Goal: Task Accomplishment & Management: Complete application form

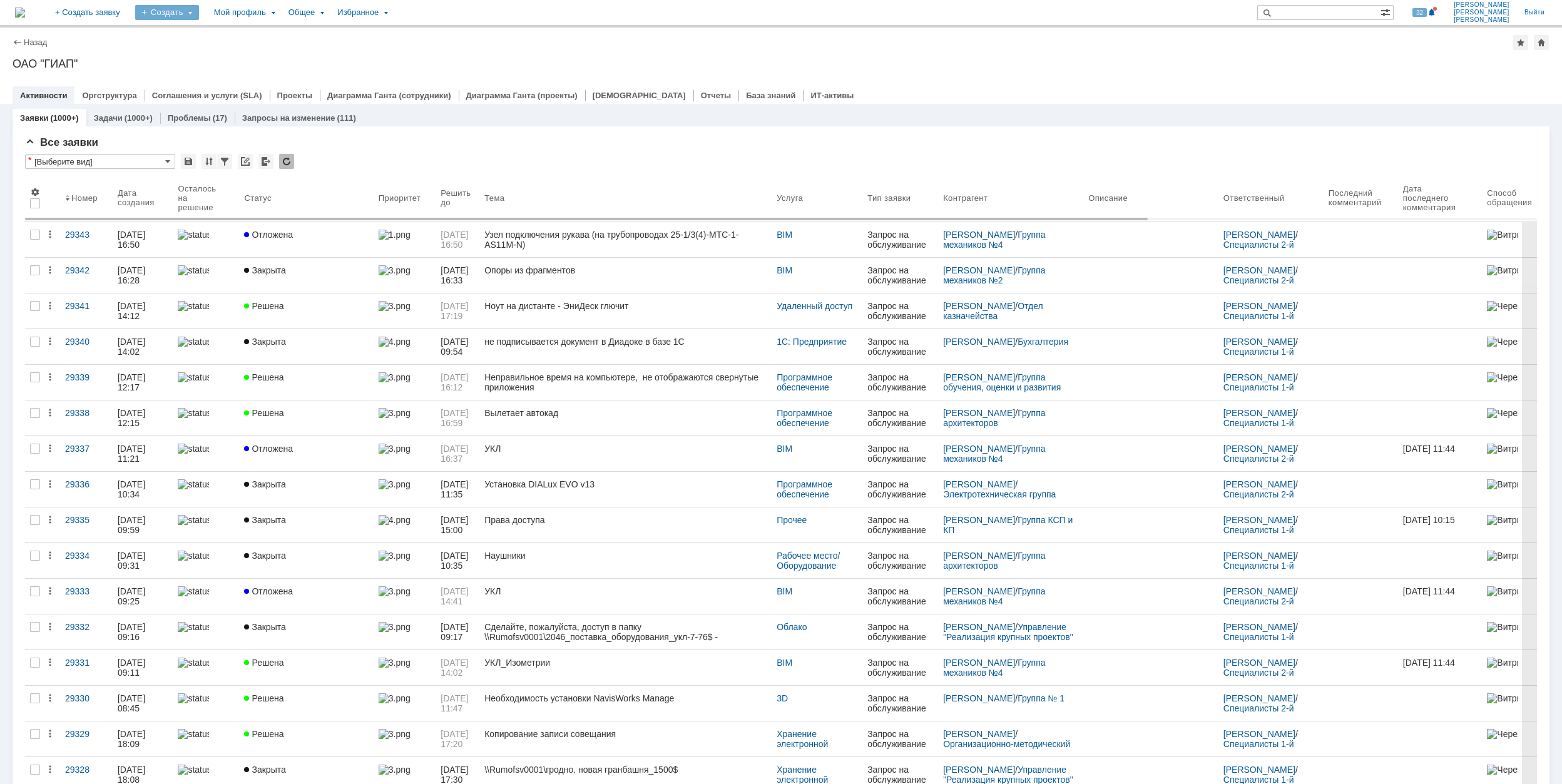
click at [199, 17] on div "Создать" at bounding box center [167, 12] width 64 height 15
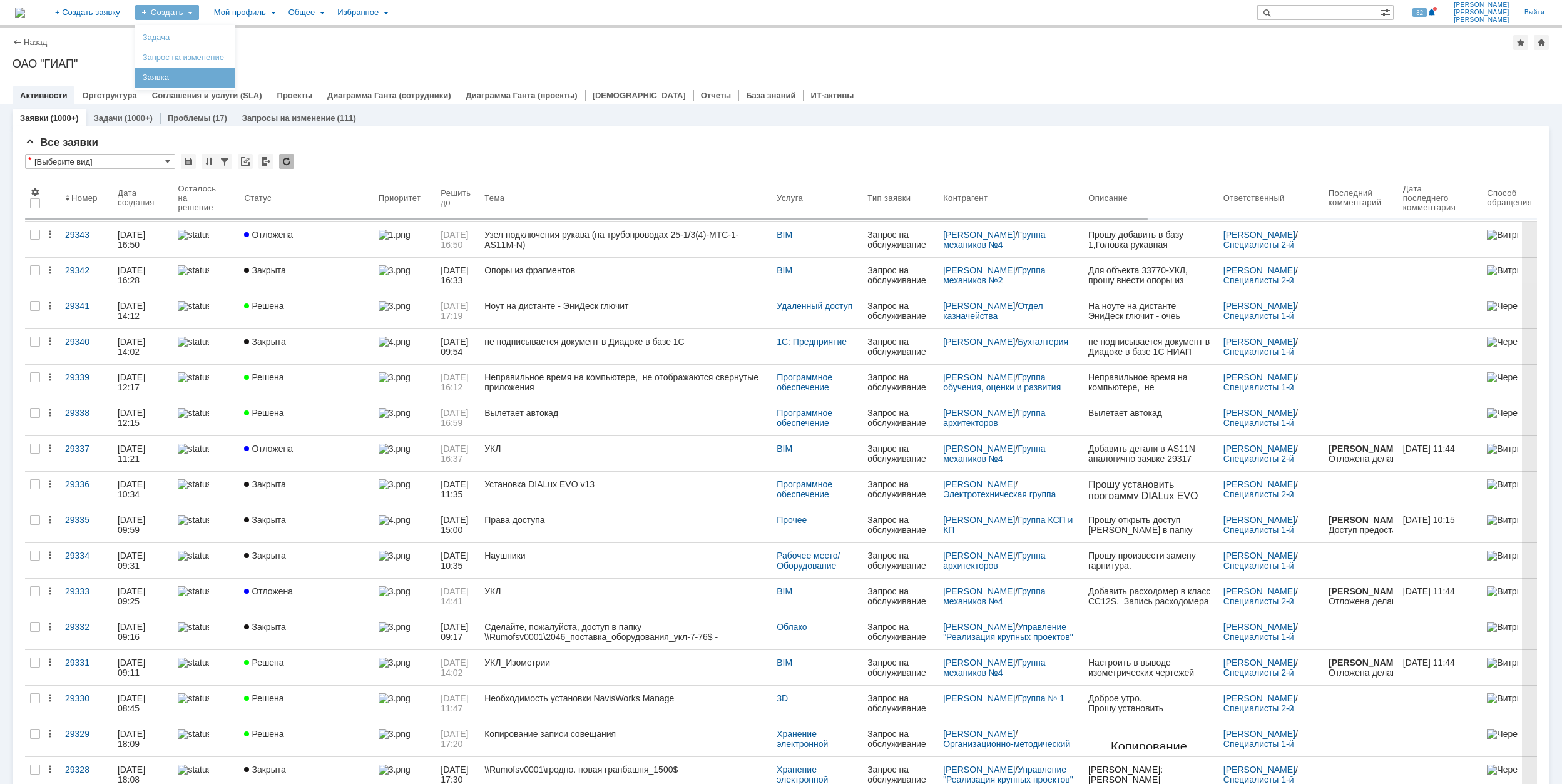
click at [233, 71] on link "Заявка" at bounding box center [185, 77] width 95 height 15
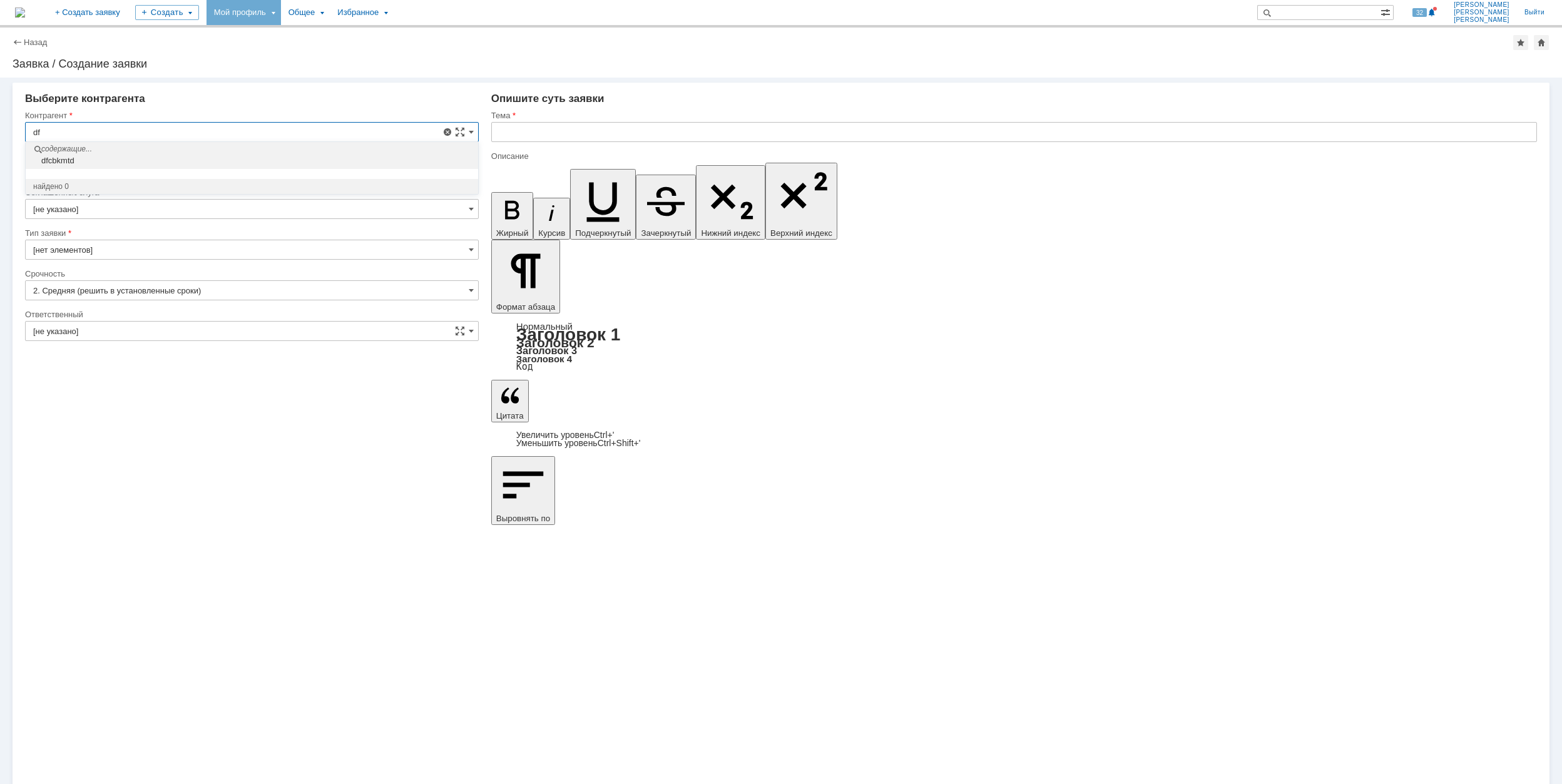
type input "d"
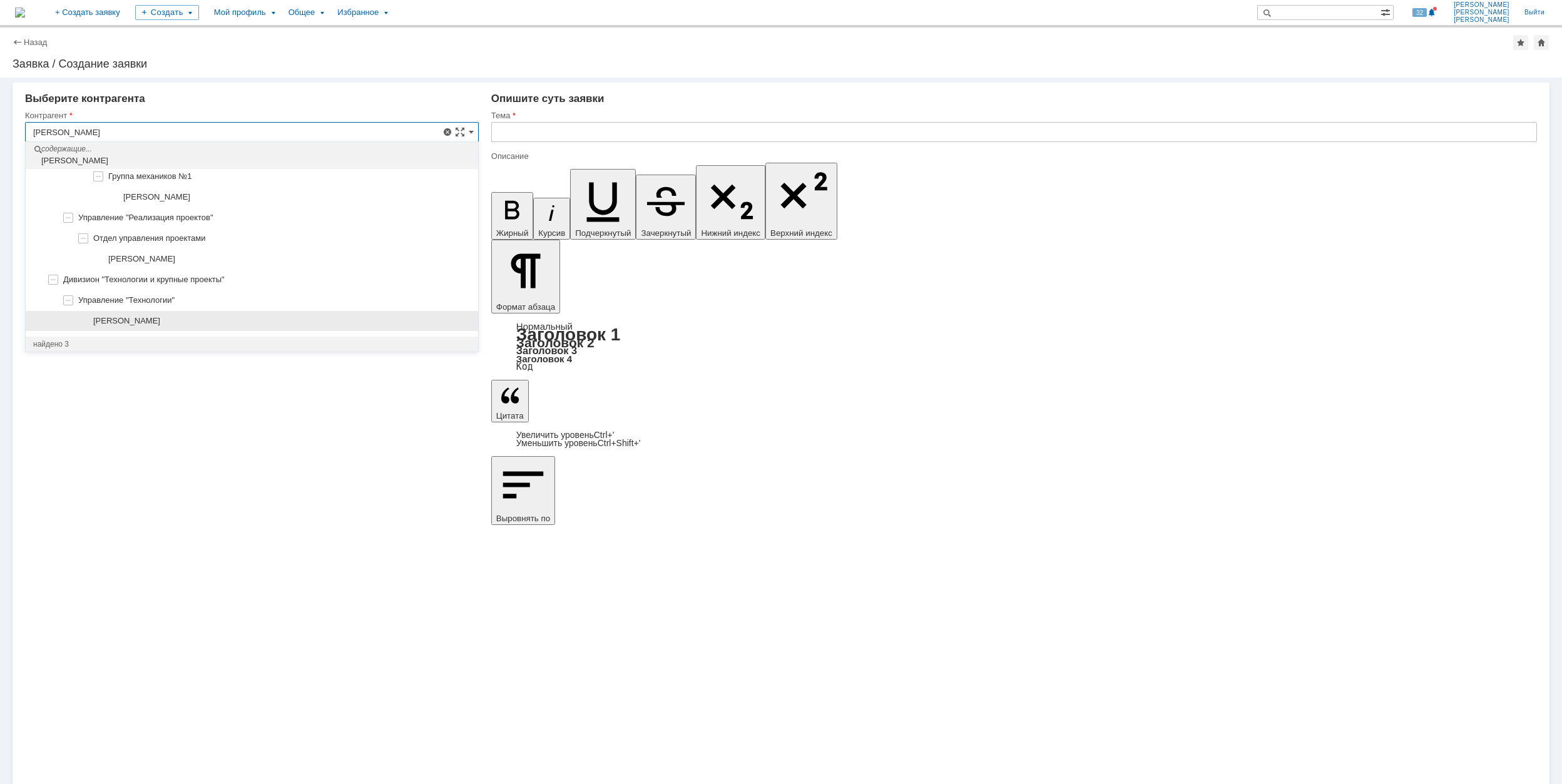
click at [287, 314] on div "[PERSON_NAME]" at bounding box center [251, 321] width 452 height 21
type input "[PERSON_NAME]"
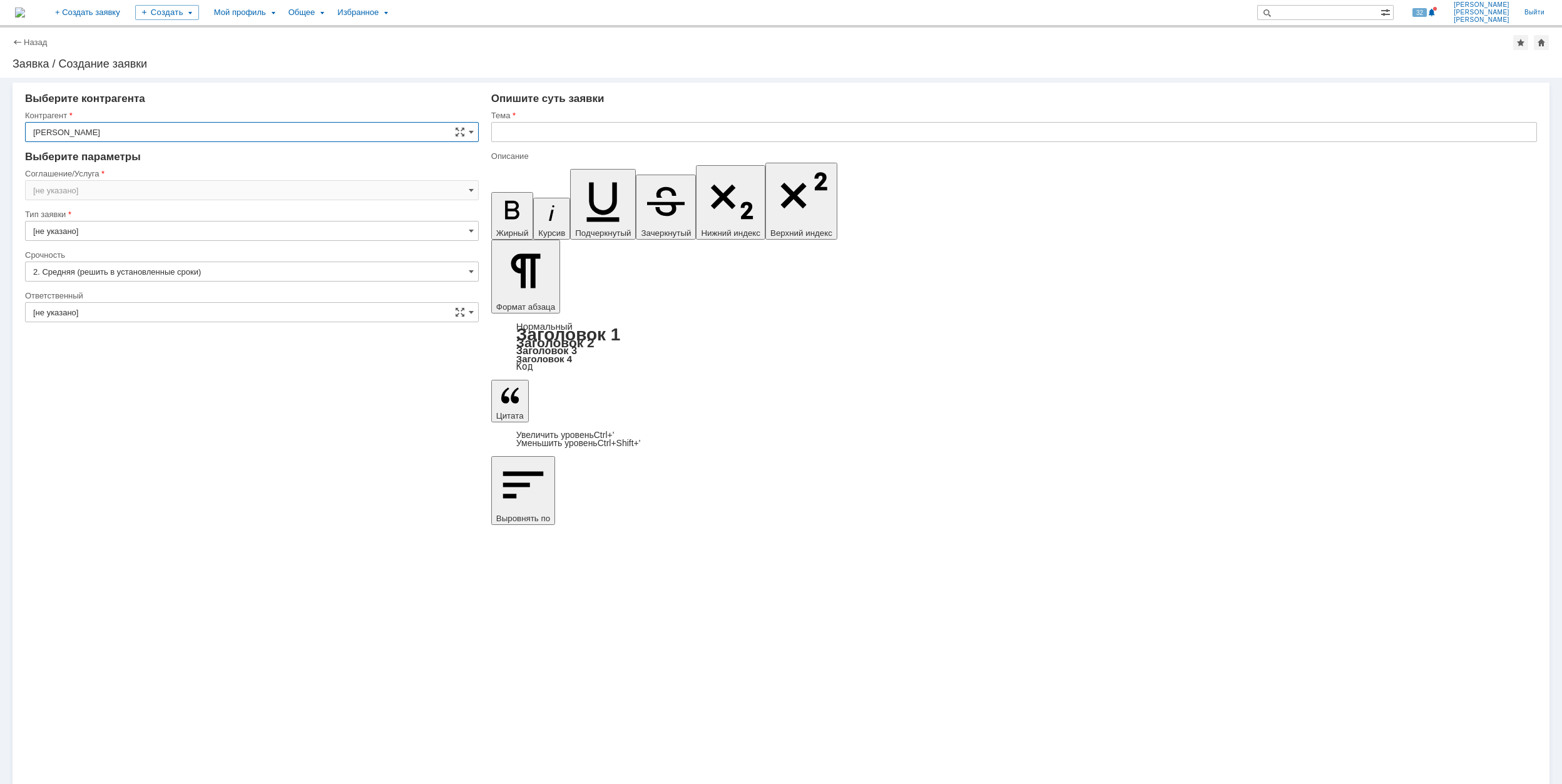
type input "[GEOGRAPHIC_DATA]"
type input "[не указано]"
click at [234, 194] on input "[GEOGRAPHIC_DATA]" at bounding box center [252, 189] width 454 height 20
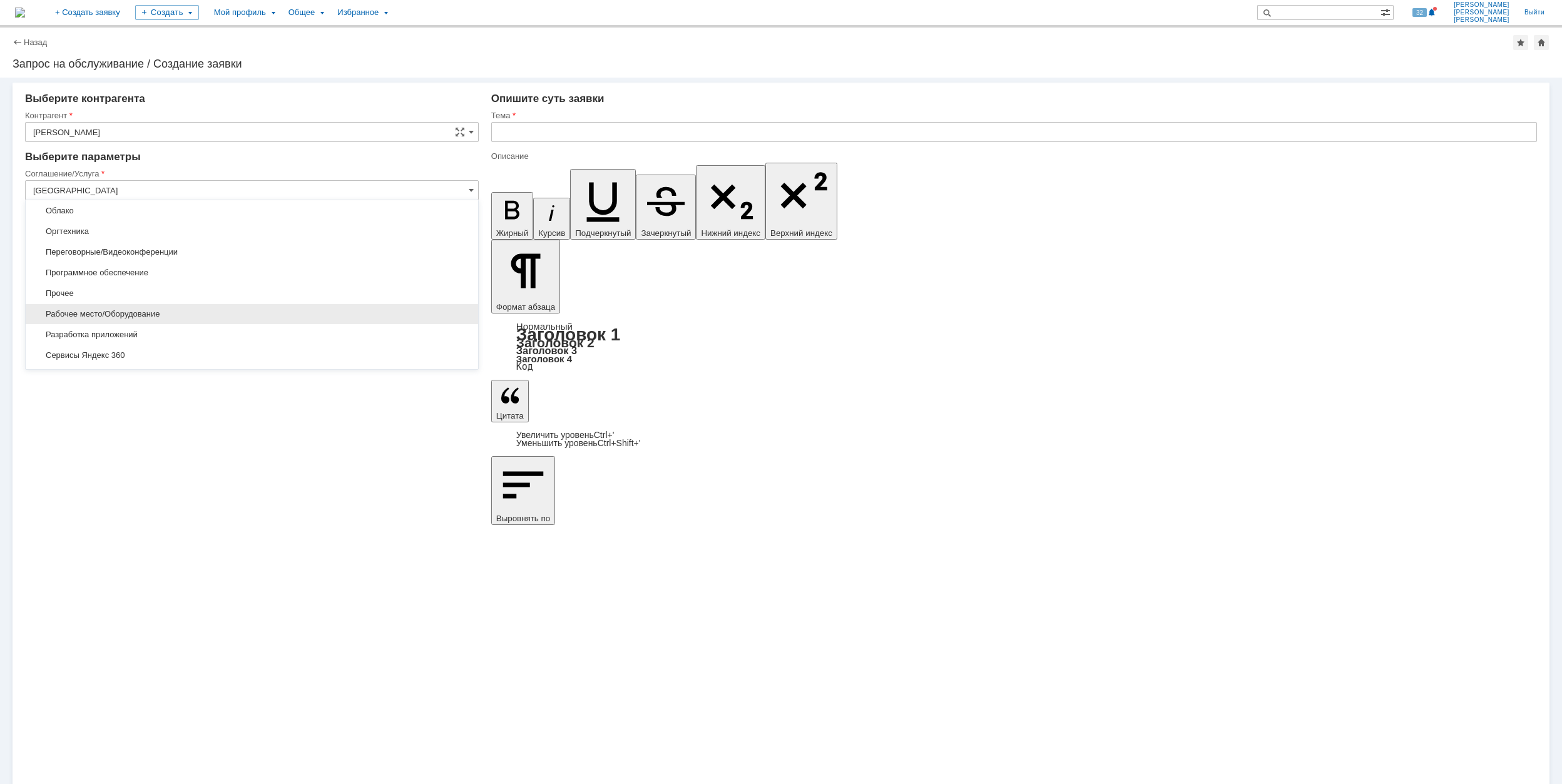
click at [330, 313] on span "Рабочее место/Оборудование" at bounding box center [252, 313] width 437 height 10
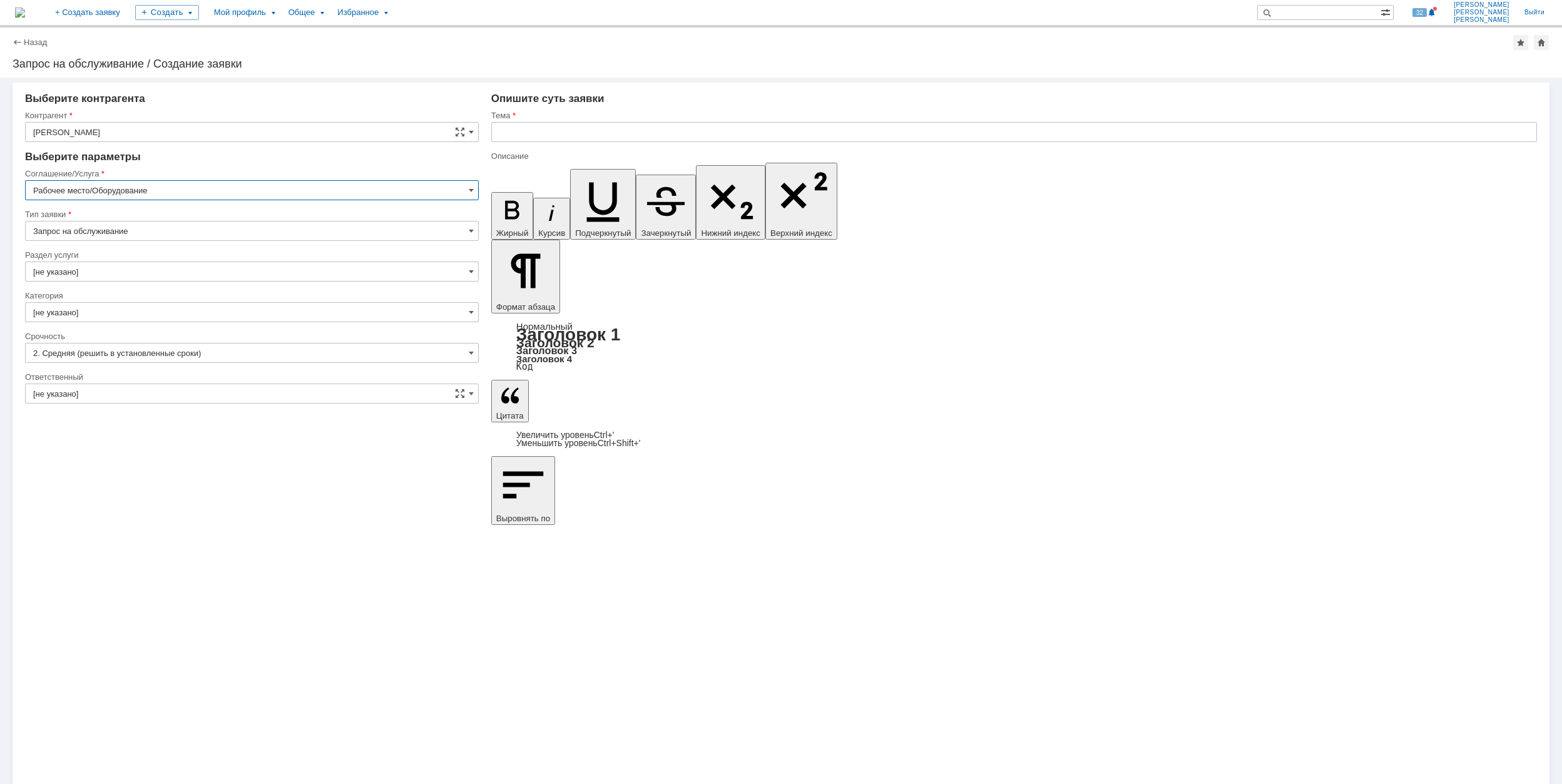
type input "Рабочее место/Оборудование"
click at [151, 261] on input "[не указано]" at bounding box center [252, 271] width 454 height 20
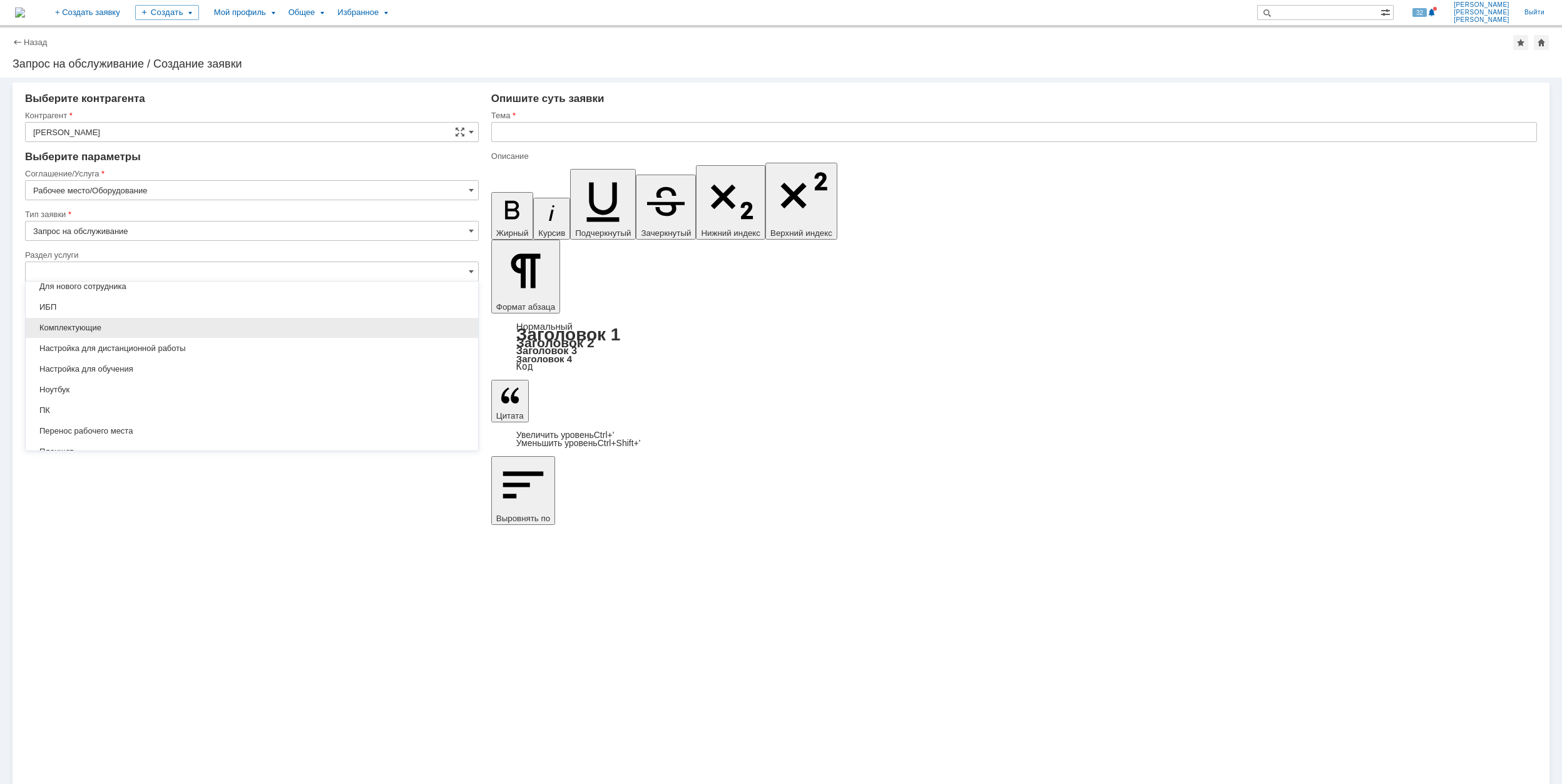
click at [178, 329] on span "Комплектующие" at bounding box center [252, 328] width 437 height 10
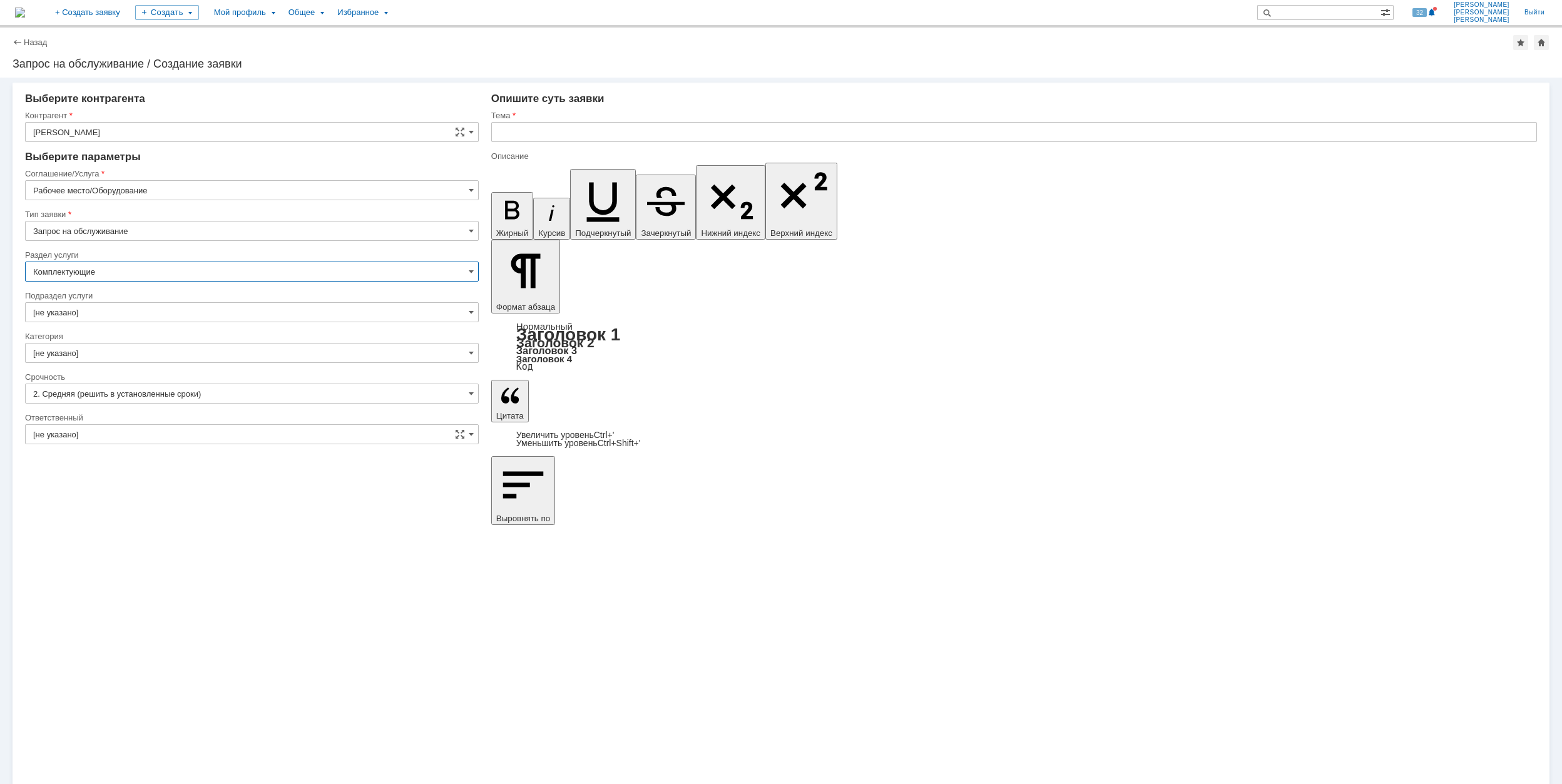
type input "Комплектующие"
click at [124, 314] on input "[не указано]" at bounding box center [252, 312] width 454 height 20
click at [191, 439] on span "Монитор" at bounding box center [252, 437] width 437 height 10
type input "Монитор"
click at [178, 353] on input "[не указано]" at bounding box center [252, 352] width 454 height 20
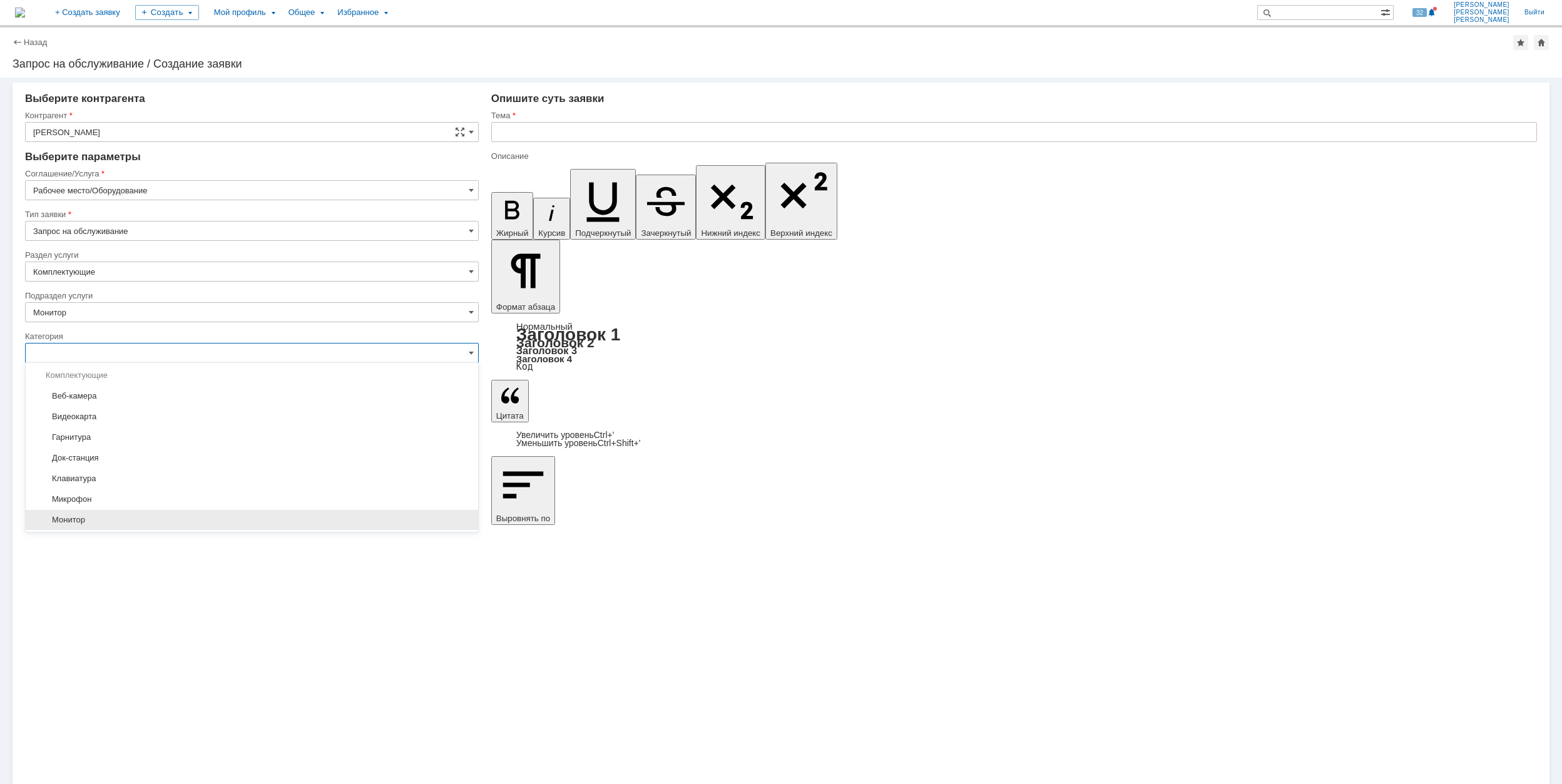
click at [239, 514] on div "Монитор" at bounding box center [251, 520] width 452 height 20
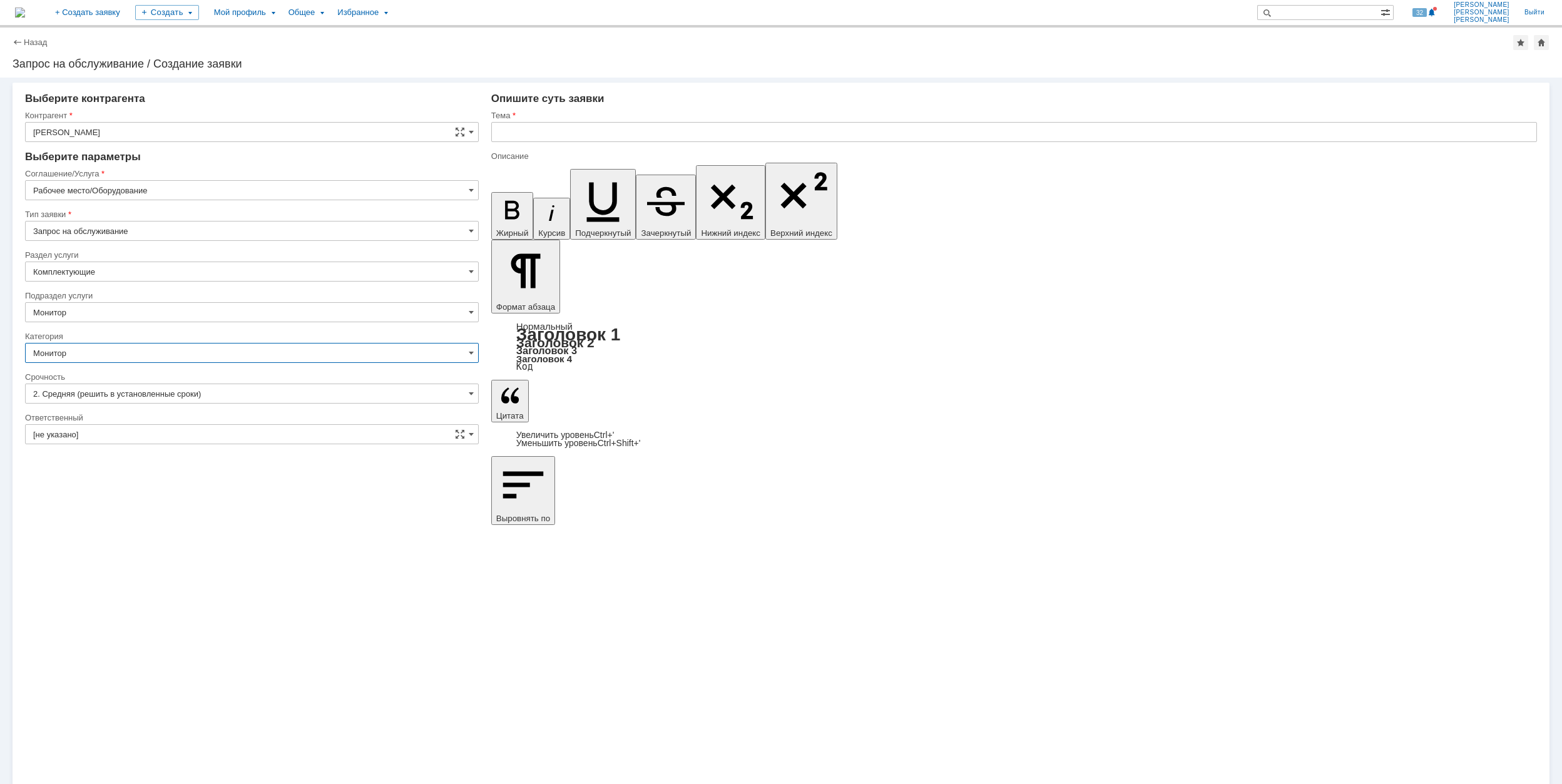
type input "Монитор"
click at [204, 434] on input "[не указано]" at bounding box center [252, 433] width 454 height 20
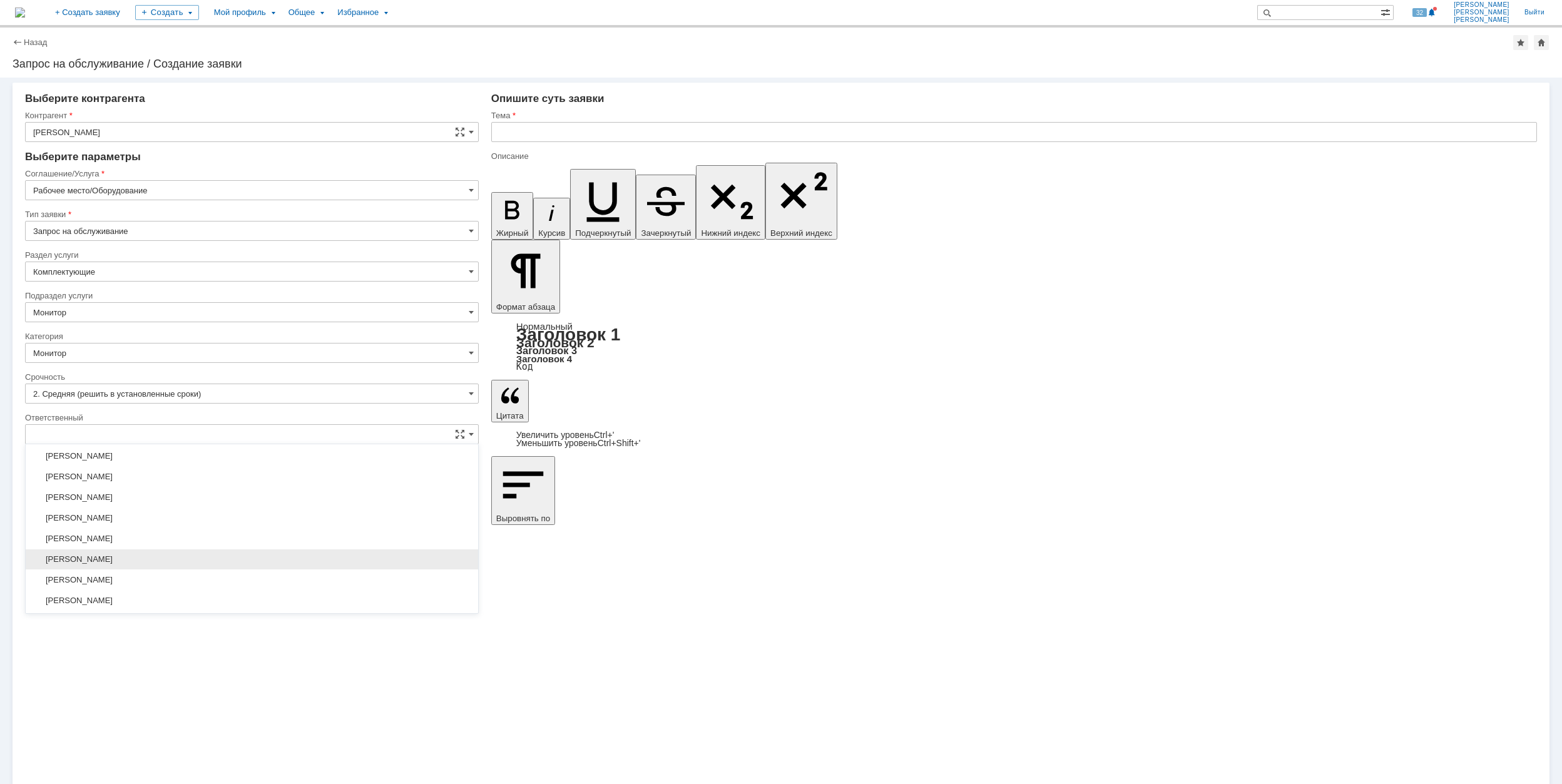
click at [240, 565] on span "[PERSON_NAME]" at bounding box center [252, 559] width 437 height 10
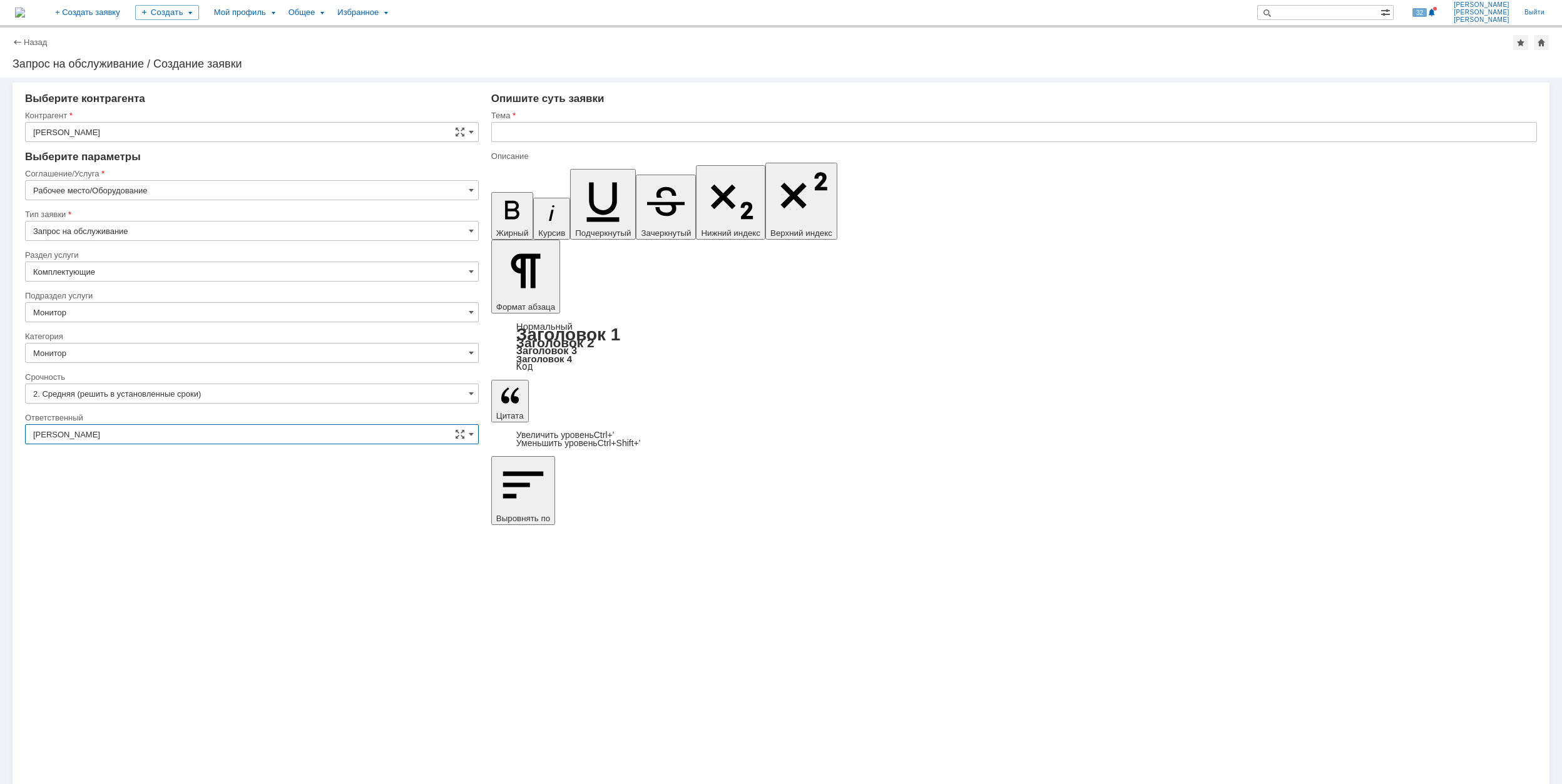
type input "[PERSON_NAME]"
click at [858, 546] on div "Внимание! Выберите контрагента [PERSON_NAME] не найден Контрагент не найден Кон…" at bounding box center [781, 430] width 1562 height 707
drag, startPoint x: 511, startPoint y: 5491, endPoint x: 981, endPoint y: 5674, distance: 504.4
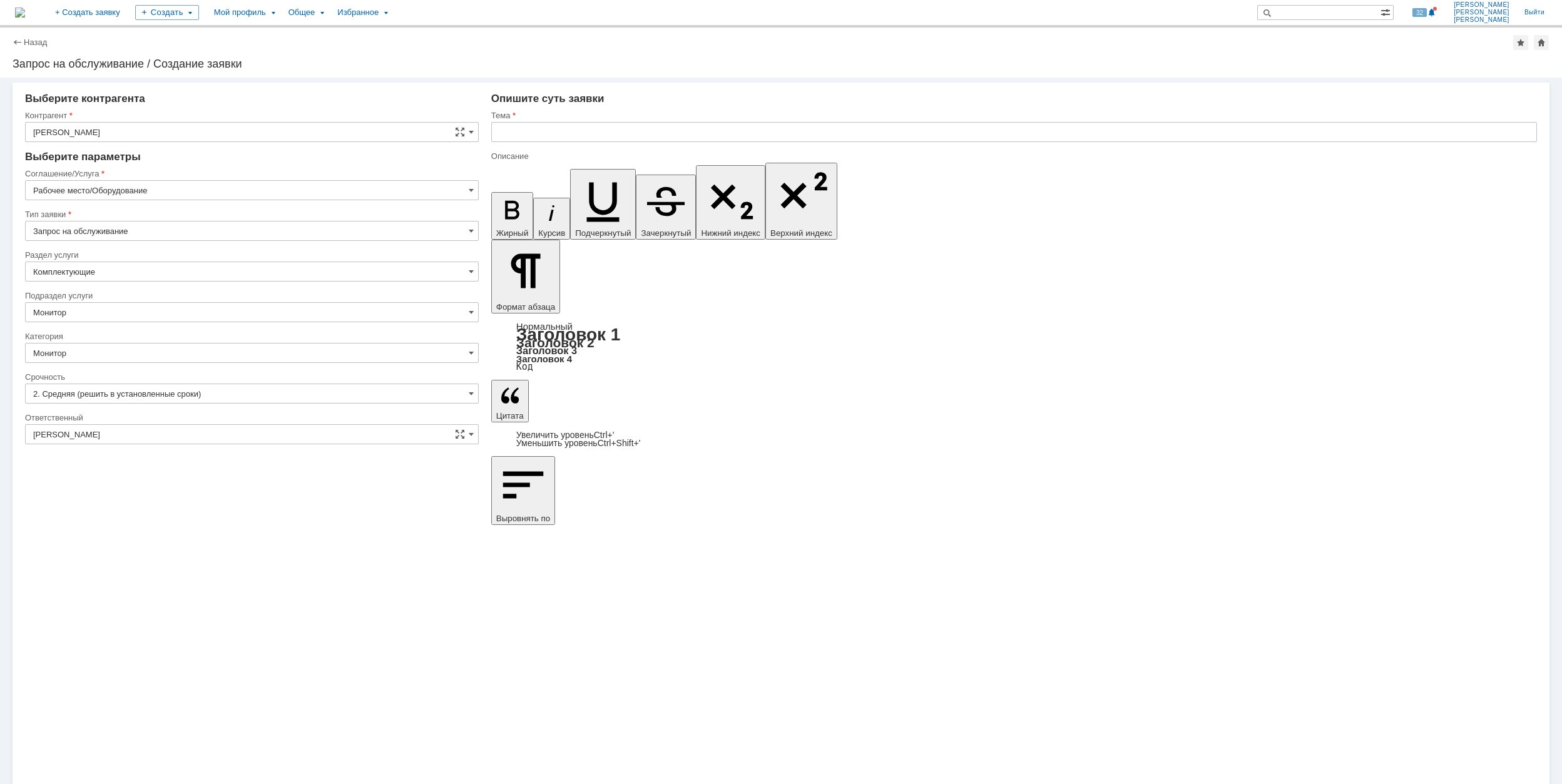
click at [742, 137] on input "text" at bounding box center [1014, 132] width 1046 height 20
type input "Монитор"
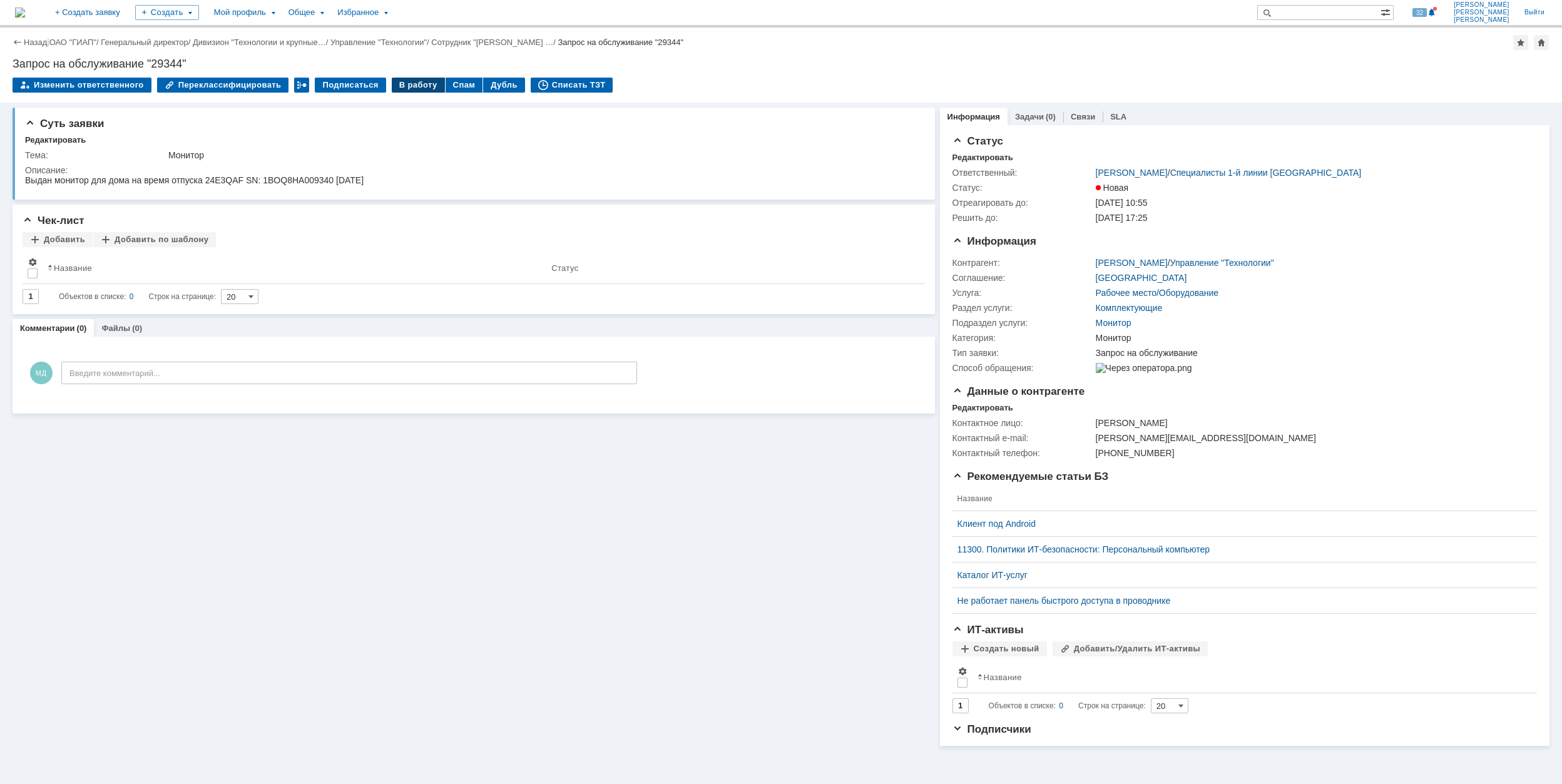
click at [411, 83] on div "В работу" at bounding box center [418, 84] width 53 height 15
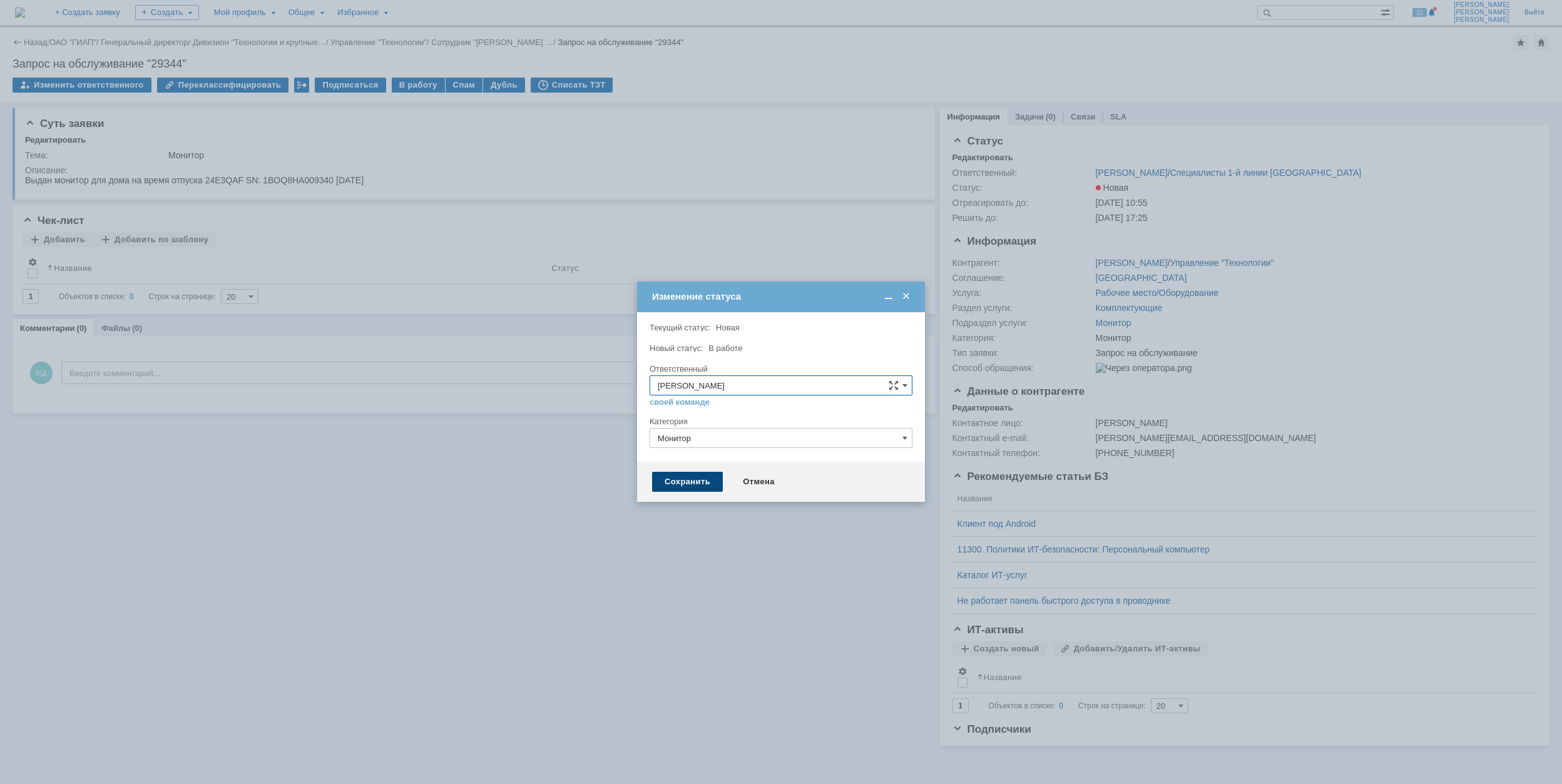
click at [713, 483] on div "Сохранить" at bounding box center [688, 482] width 71 height 20
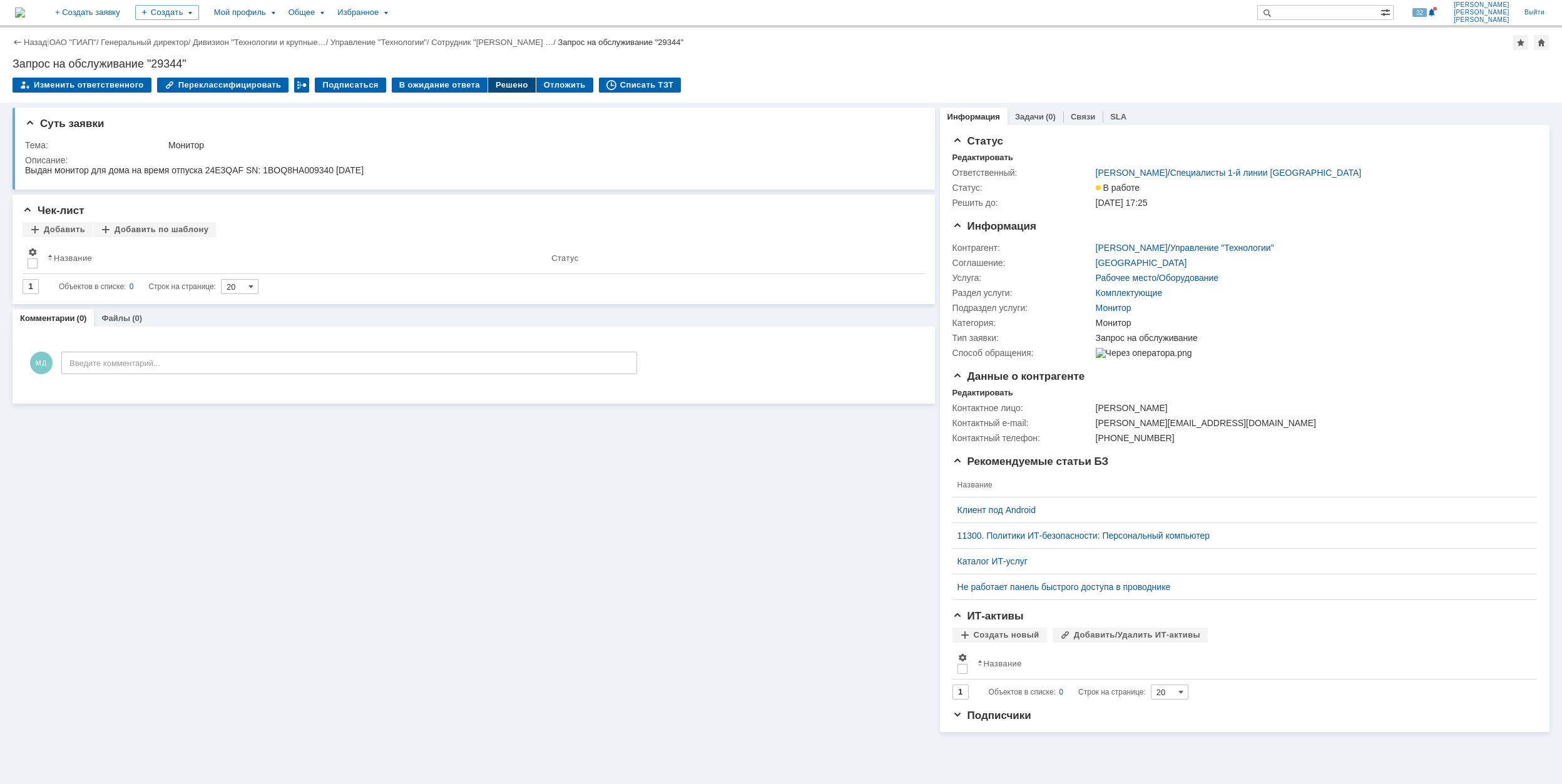
click at [491, 81] on div "Решено" at bounding box center [512, 84] width 47 height 15
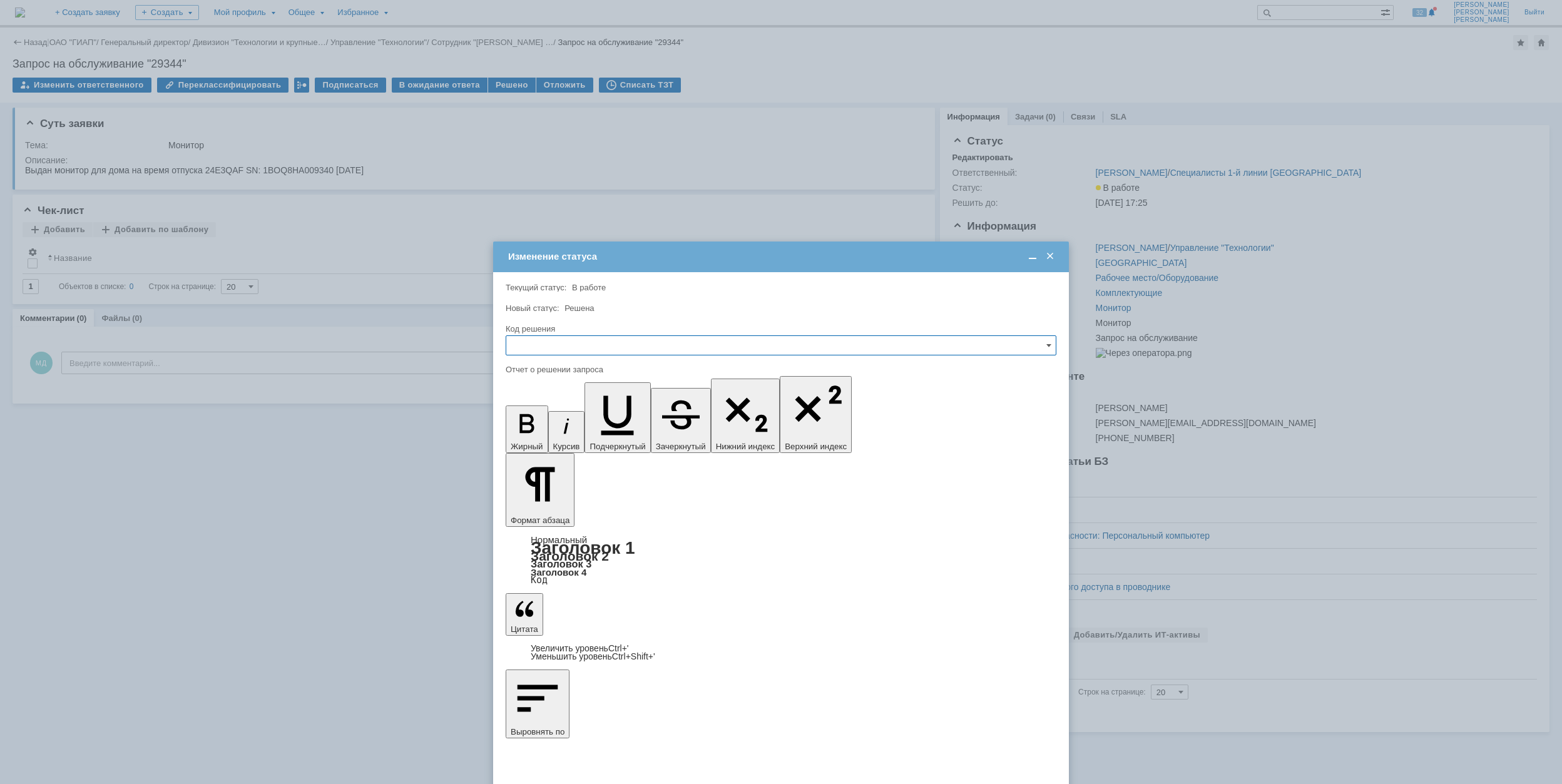
click at [632, 342] on input "text" at bounding box center [780, 345] width 550 height 20
click at [587, 426] on span "Решено" at bounding box center [781, 430] width 535 height 10
type input "Решено"
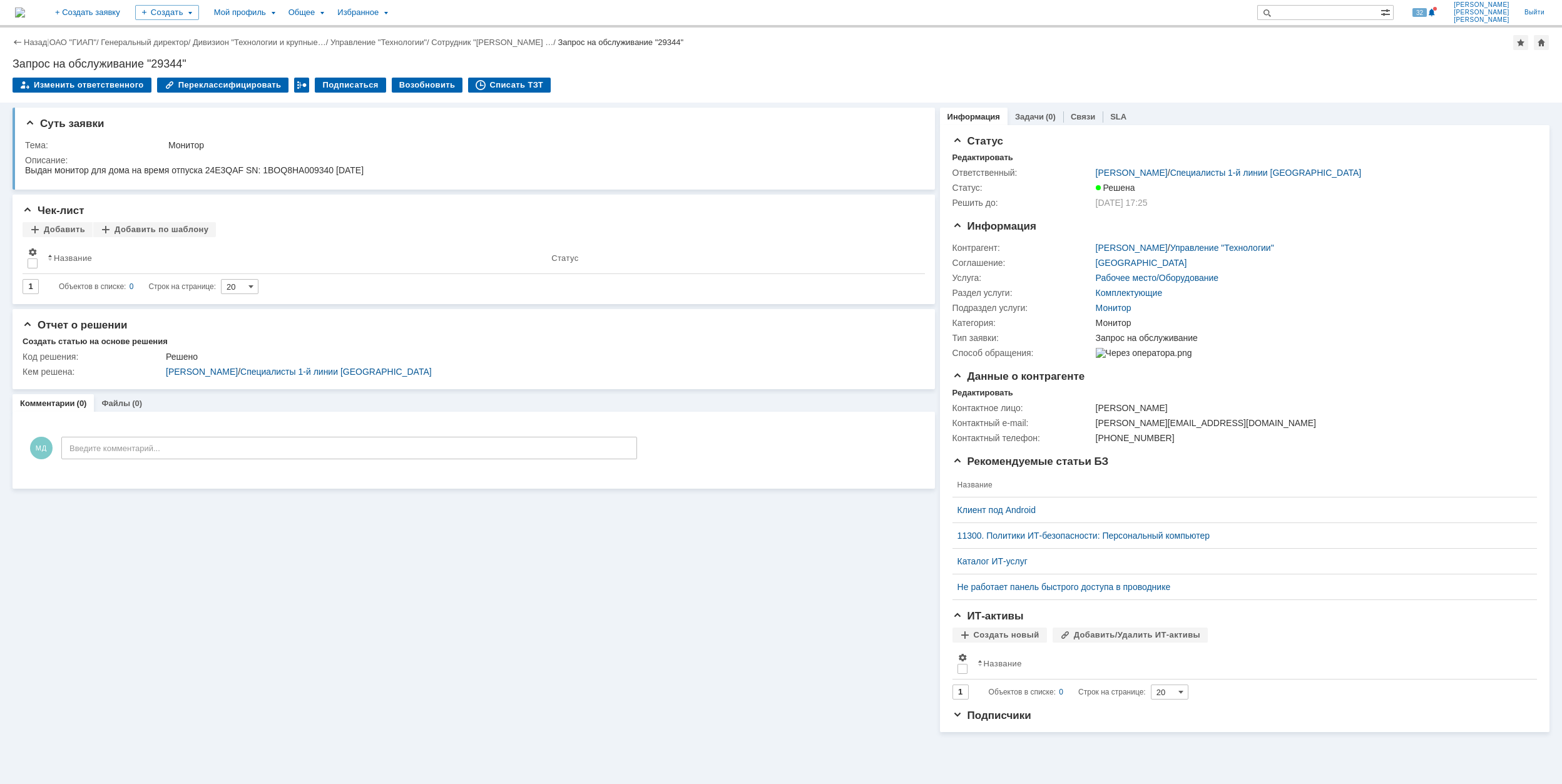
click at [492, 94] on div "Изменить ответственного Переклассифицировать Подписаться Возобновить Списать ТЗТ" at bounding box center [781, 90] width 1537 height 26
click at [487, 85] on div "Списать ТЗТ" at bounding box center [509, 84] width 83 height 15
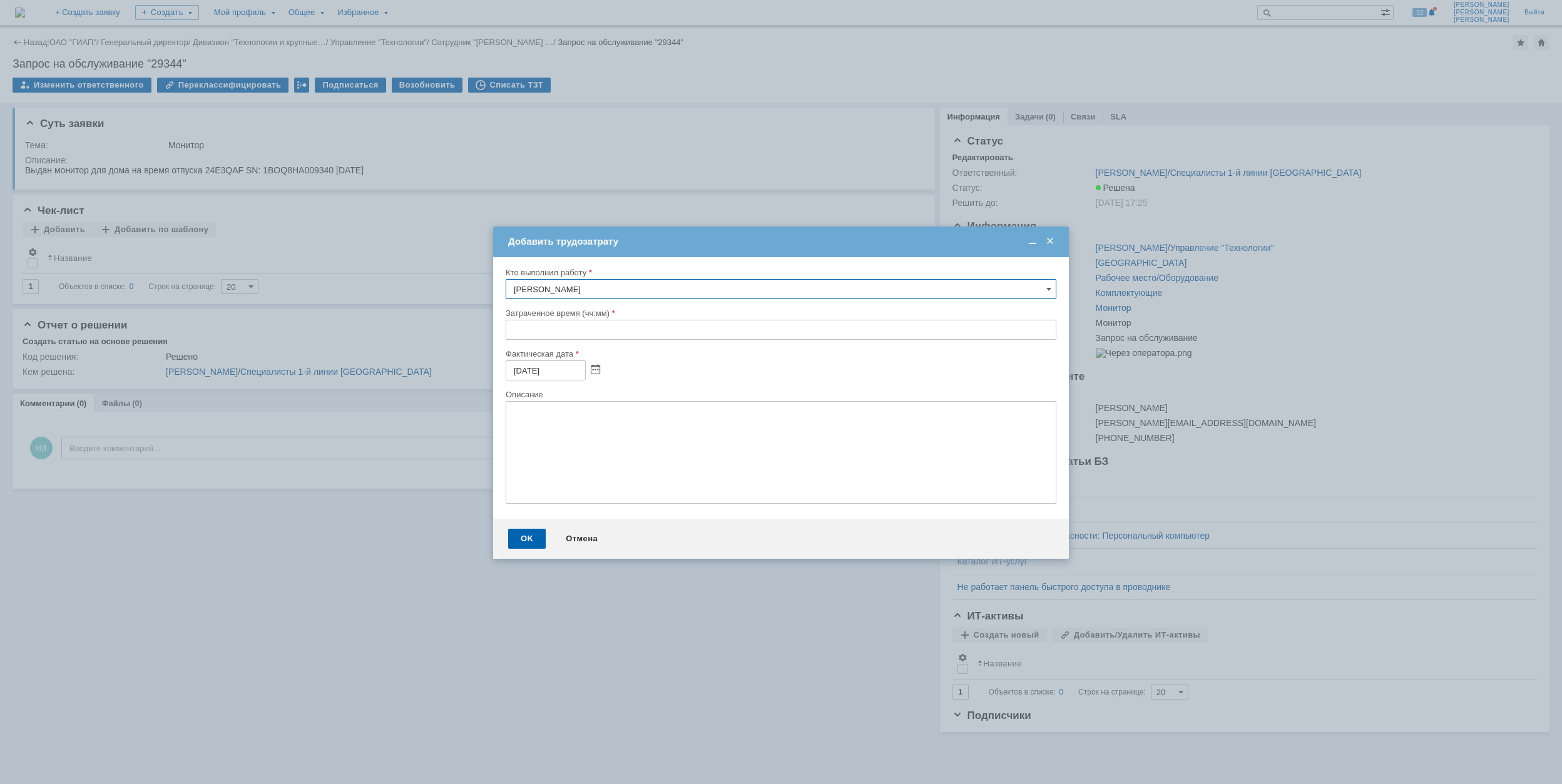
click at [509, 329] on input "text" at bounding box center [780, 329] width 550 height 20
type input "00:30"
click at [529, 535] on div "OK" at bounding box center [527, 538] width 38 height 20
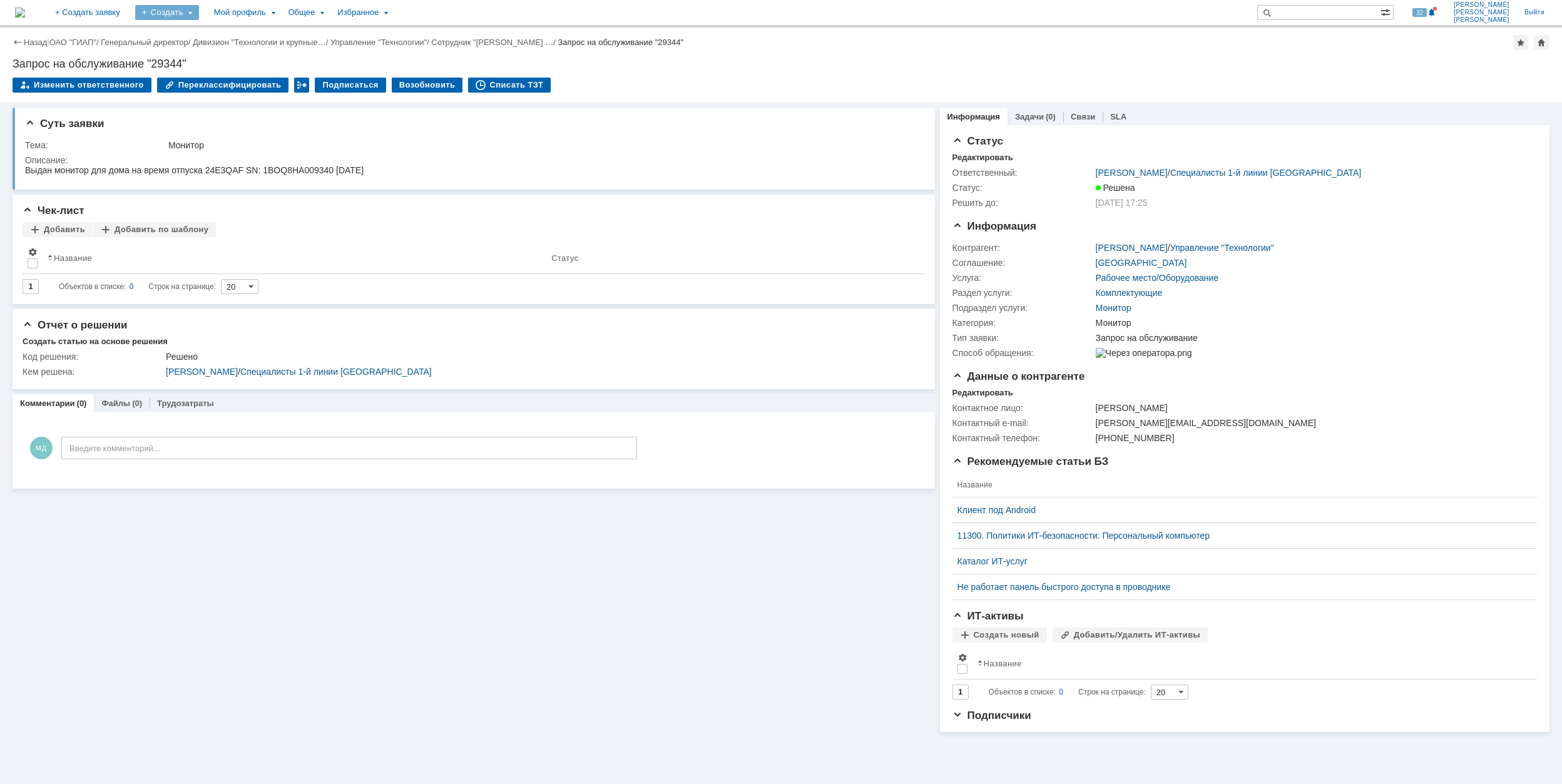
drag, startPoint x: 209, startPoint y: 13, endPoint x: 210, endPoint y: 21, distance: 8.1
click at [199, 13] on div "Создать" at bounding box center [167, 12] width 64 height 15
click at [221, 86] on div "Заявка" at bounding box center [185, 77] width 100 height 20
click at [199, 10] on div "Создать" at bounding box center [167, 12] width 64 height 15
click at [216, 77] on link "Заявка" at bounding box center [185, 77] width 95 height 15
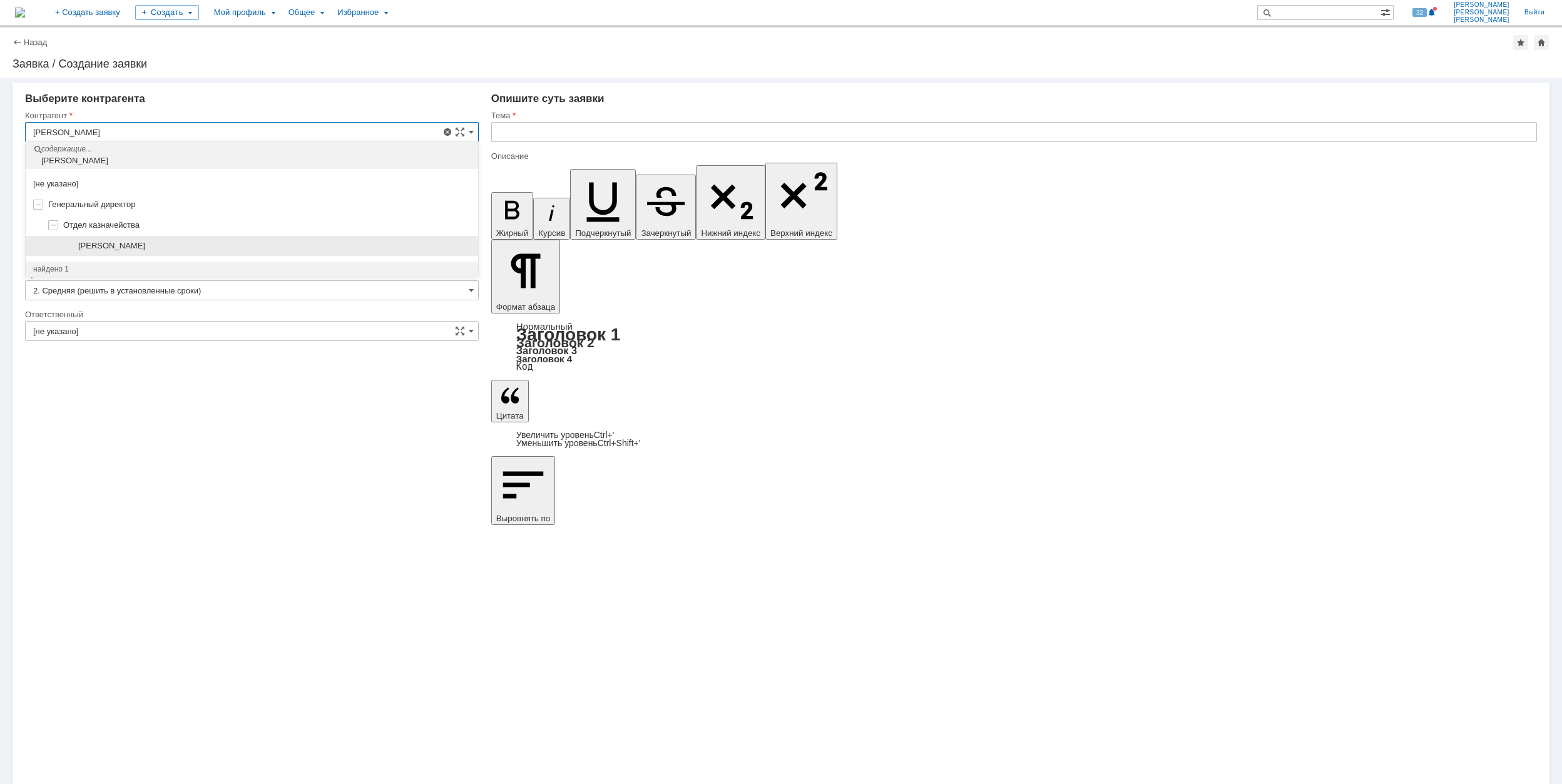
click at [231, 253] on div "[PERSON_NAME]" at bounding box center [251, 246] width 452 height 21
type input "[PERSON_NAME]"
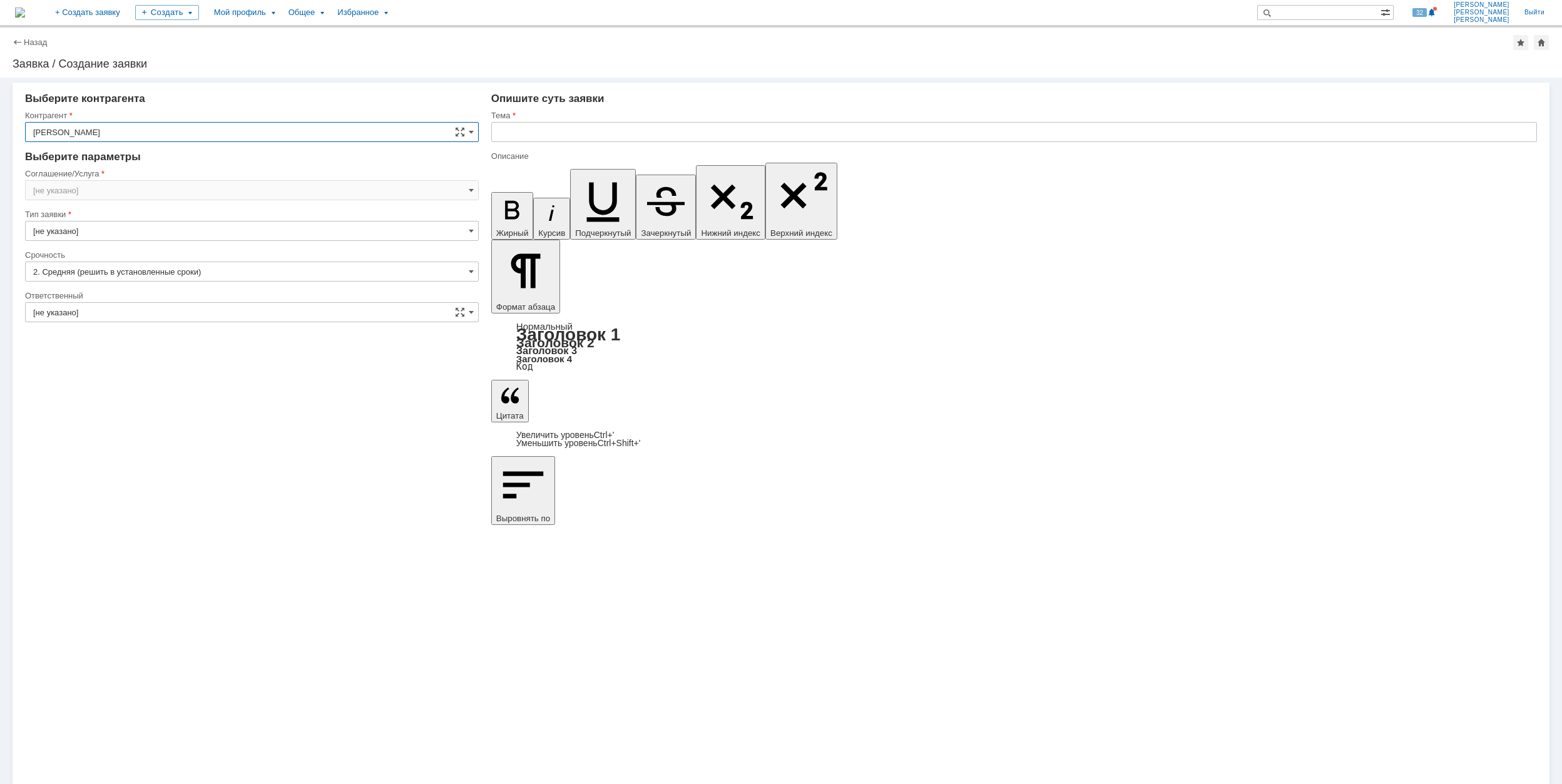
type input "[GEOGRAPHIC_DATA]"
click at [88, 186] on input "[GEOGRAPHIC_DATA]" at bounding box center [252, 189] width 454 height 20
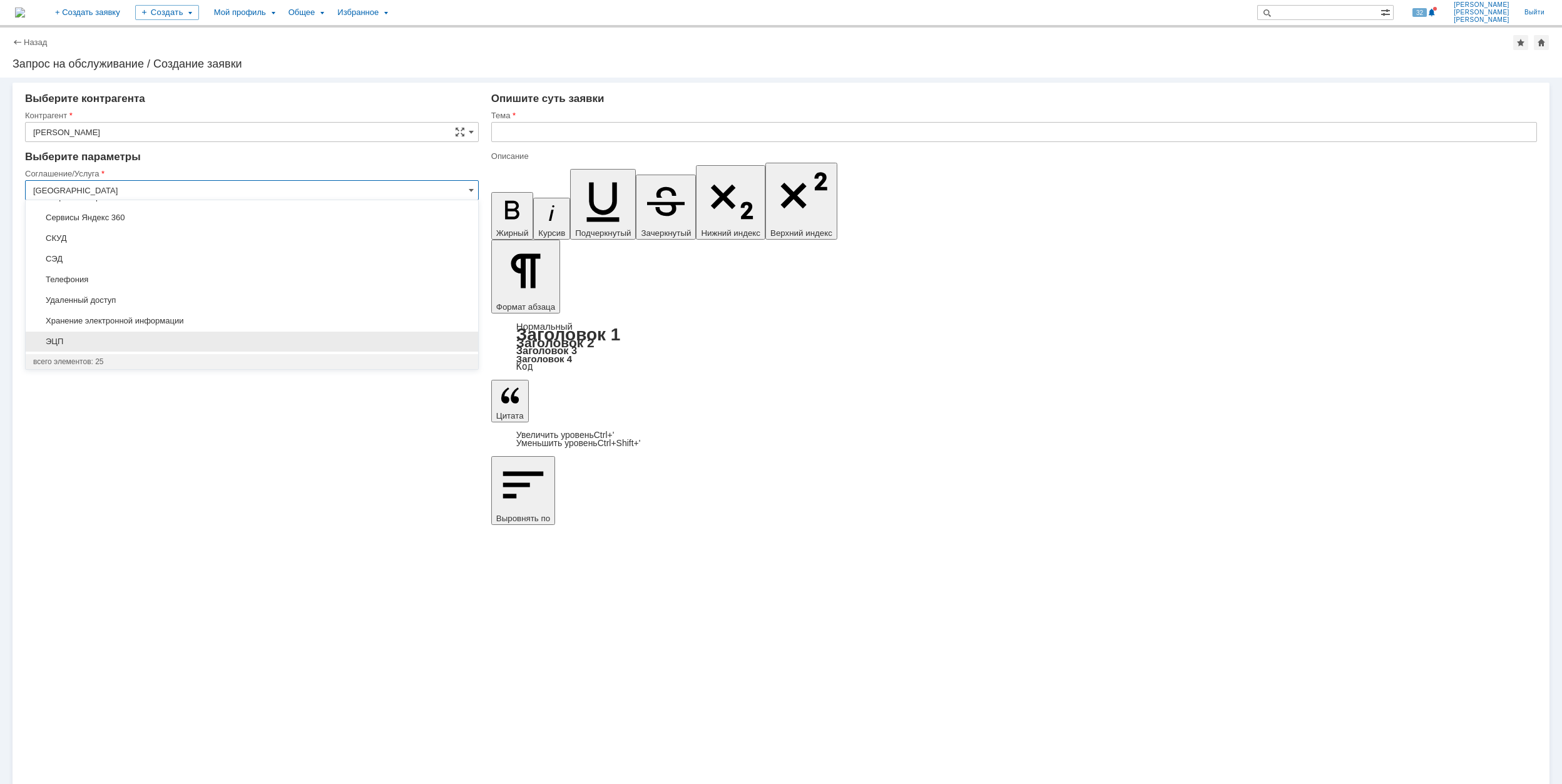
click at [231, 348] on div "ЭЦП" at bounding box center [251, 341] width 452 height 20
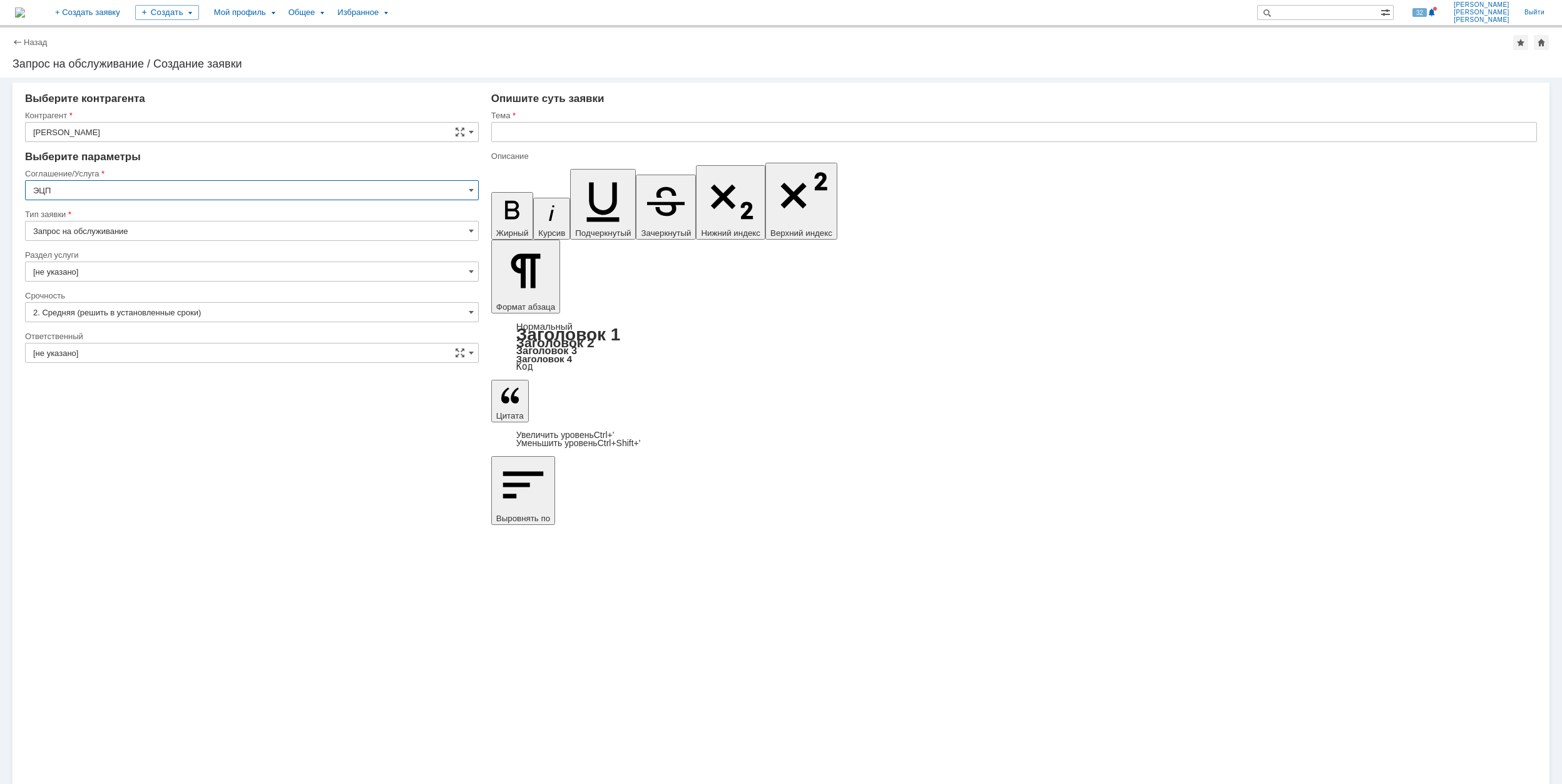
type input "ЭЦП"
click at [143, 276] on input "[не указано]" at bounding box center [252, 271] width 454 height 20
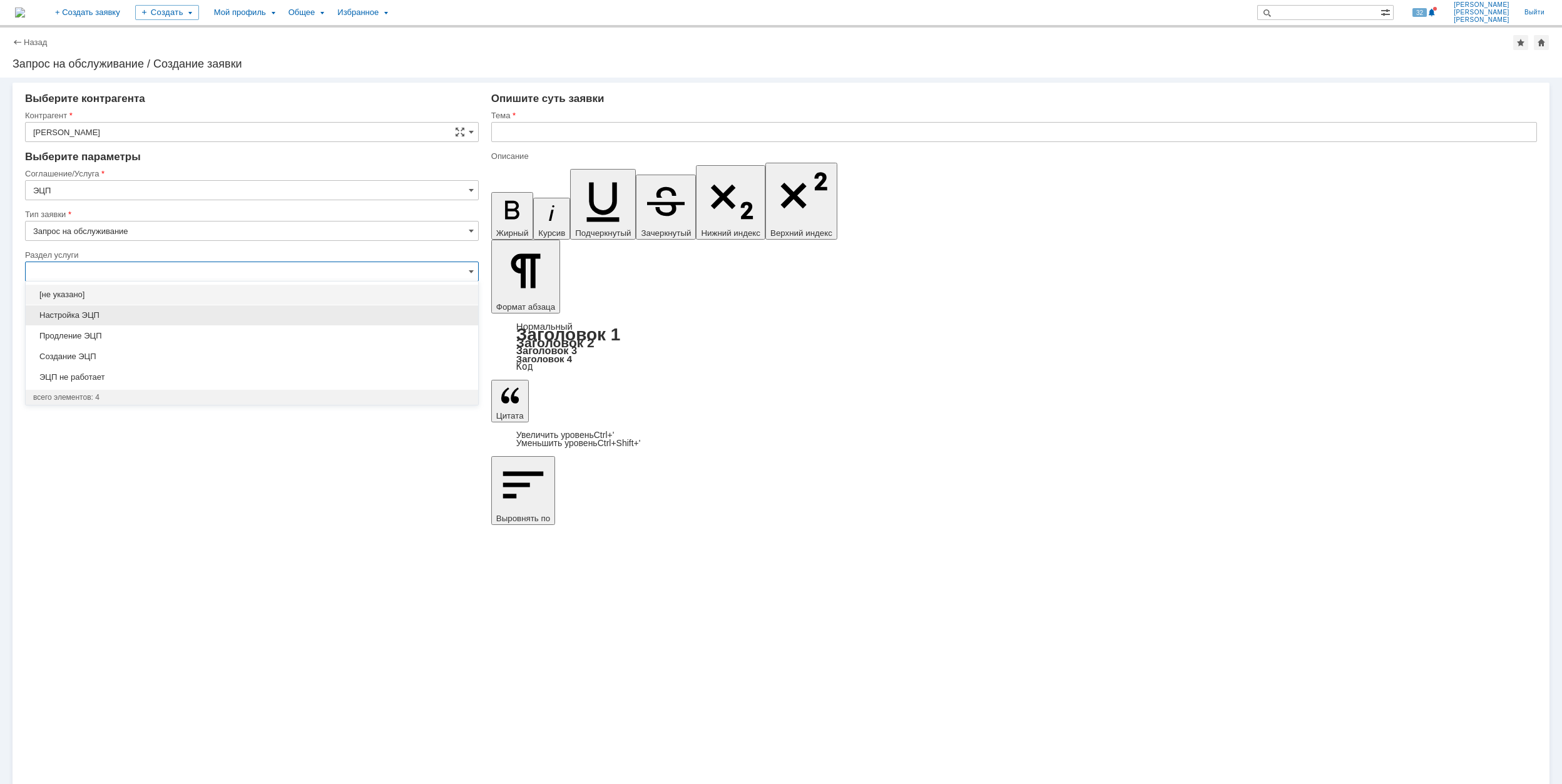
click at [179, 321] on span "Настройка ЭЦП" at bounding box center [252, 315] width 437 height 10
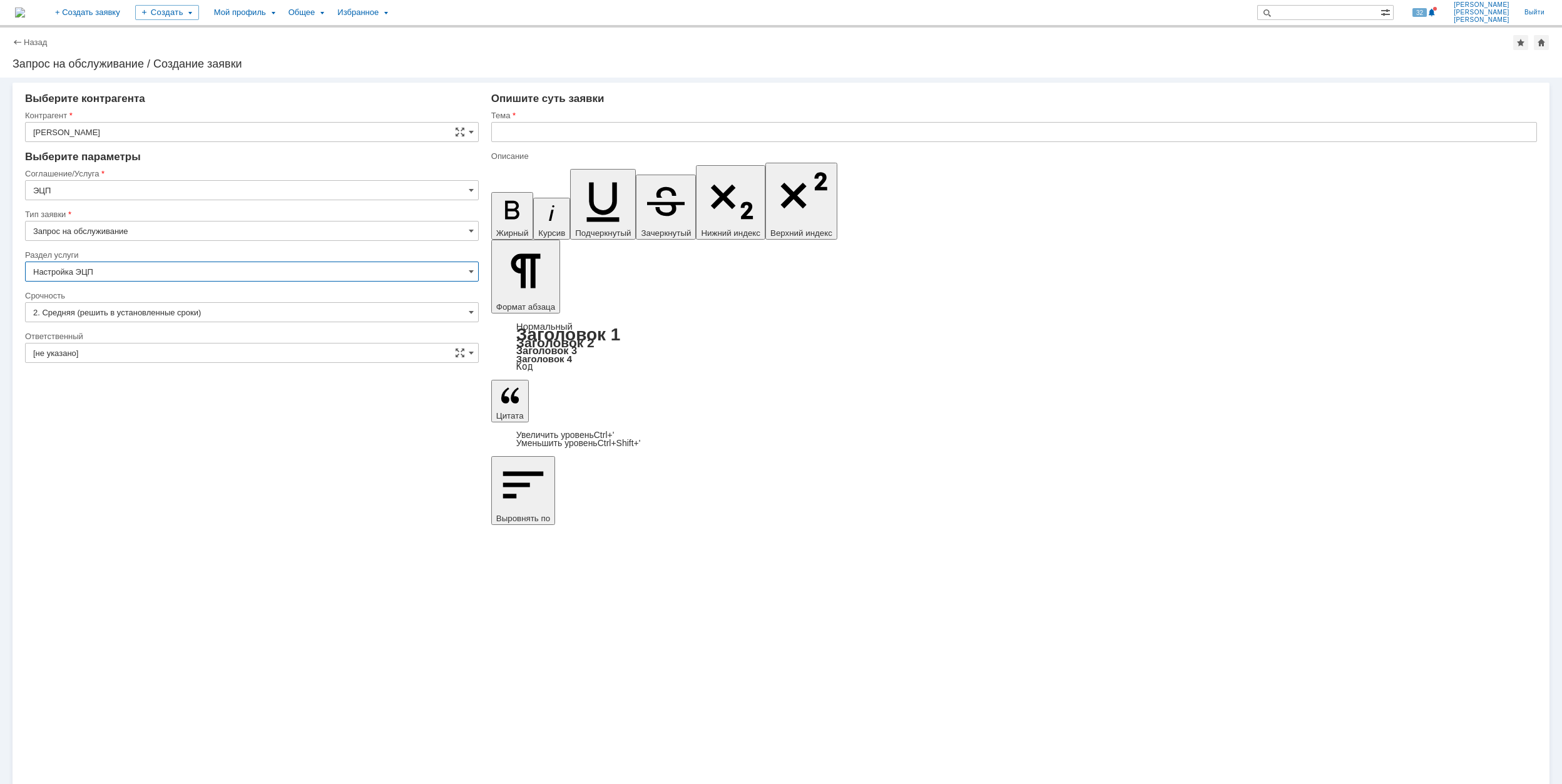
type input "Настройка ЭЦП"
click at [182, 359] on input "[не указано]" at bounding box center [252, 352] width 454 height 20
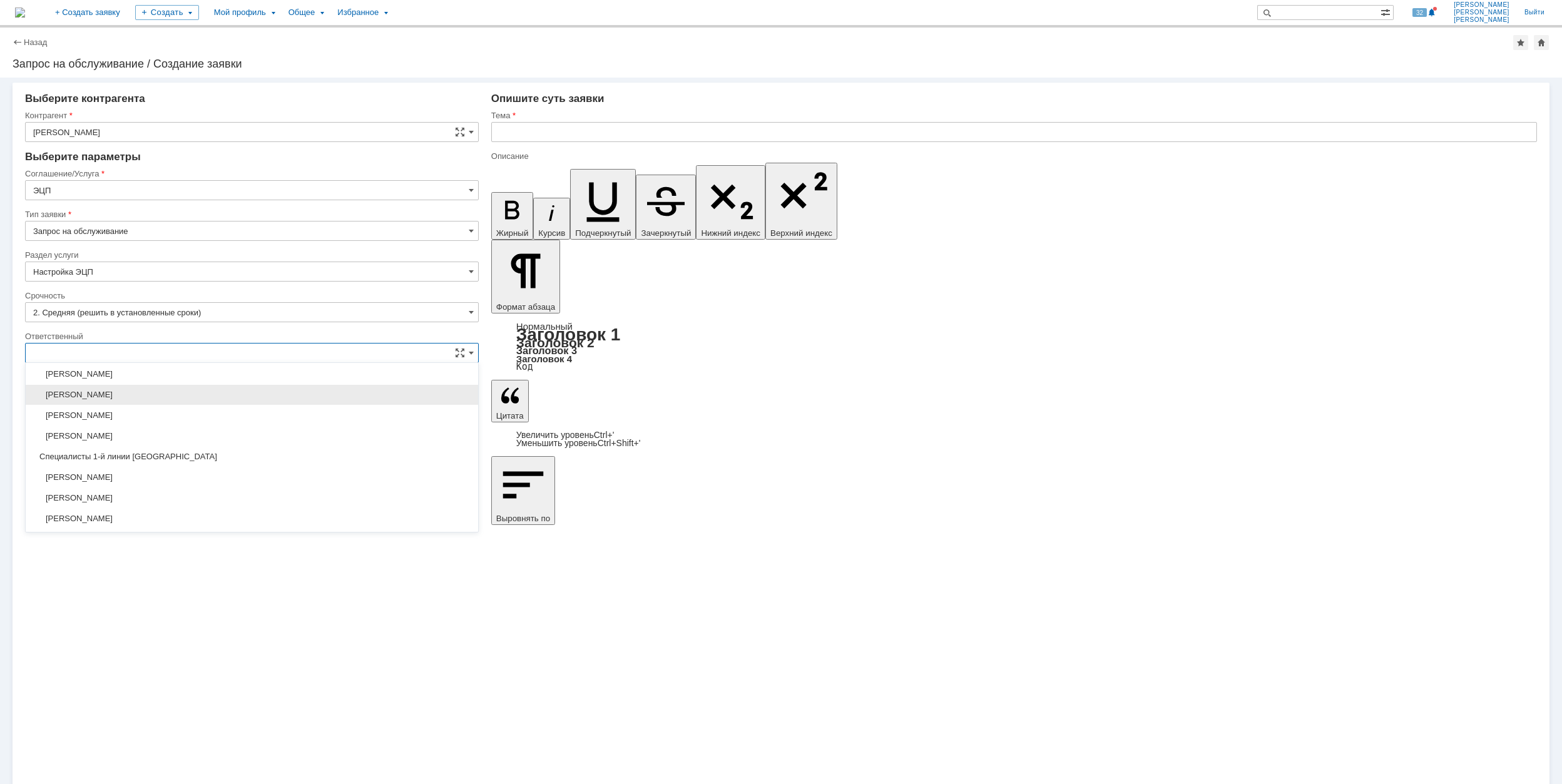
click at [216, 400] on span "[PERSON_NAME]" at bounding box center [252, 395] width 437 height 10
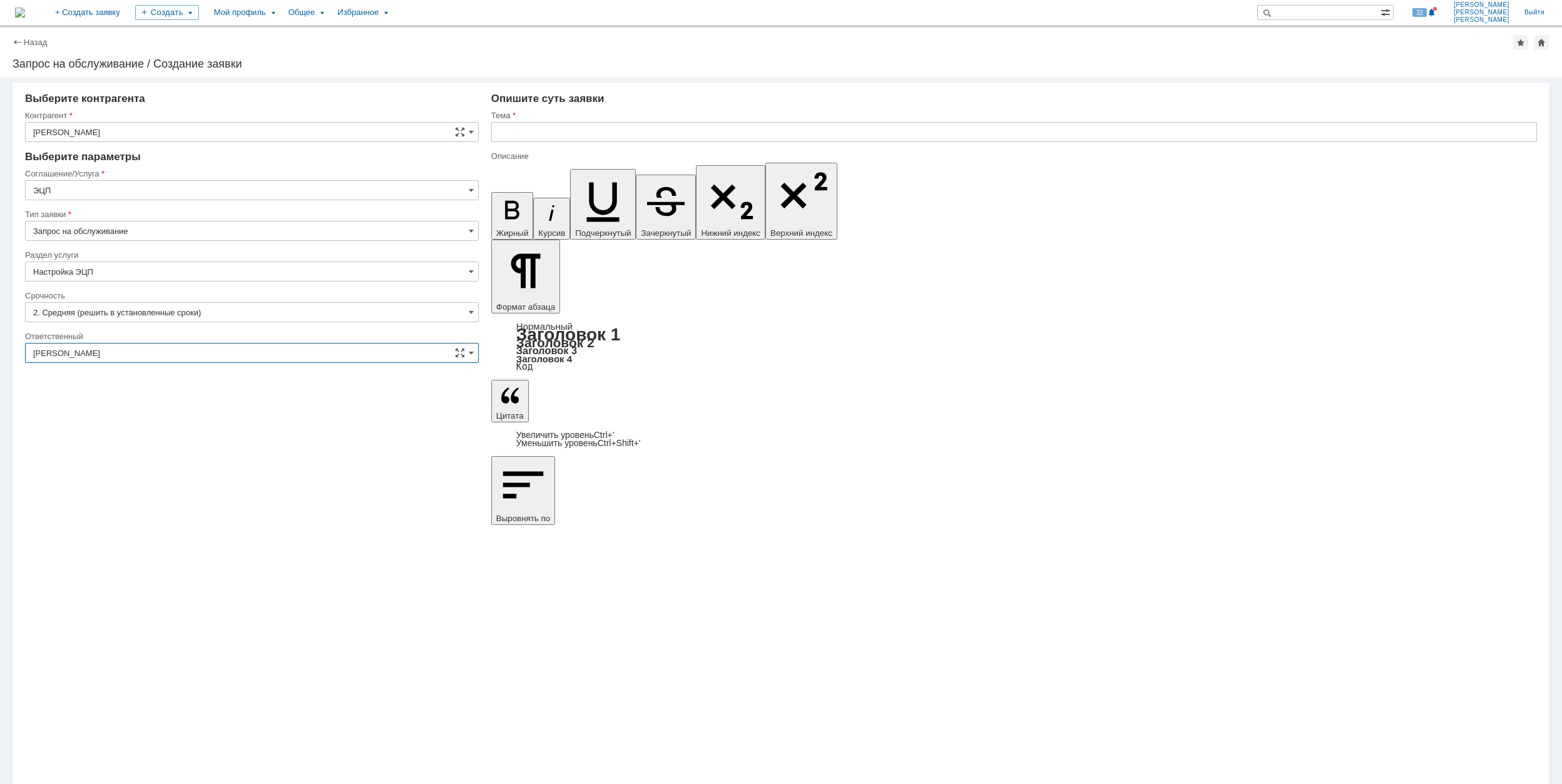
type input "[PERSON_NAME]"
click at [576, 129] on input "text" at bounding box center [1014, 132] width 1046 height 20
type input "Подпись документов ЭЦП"
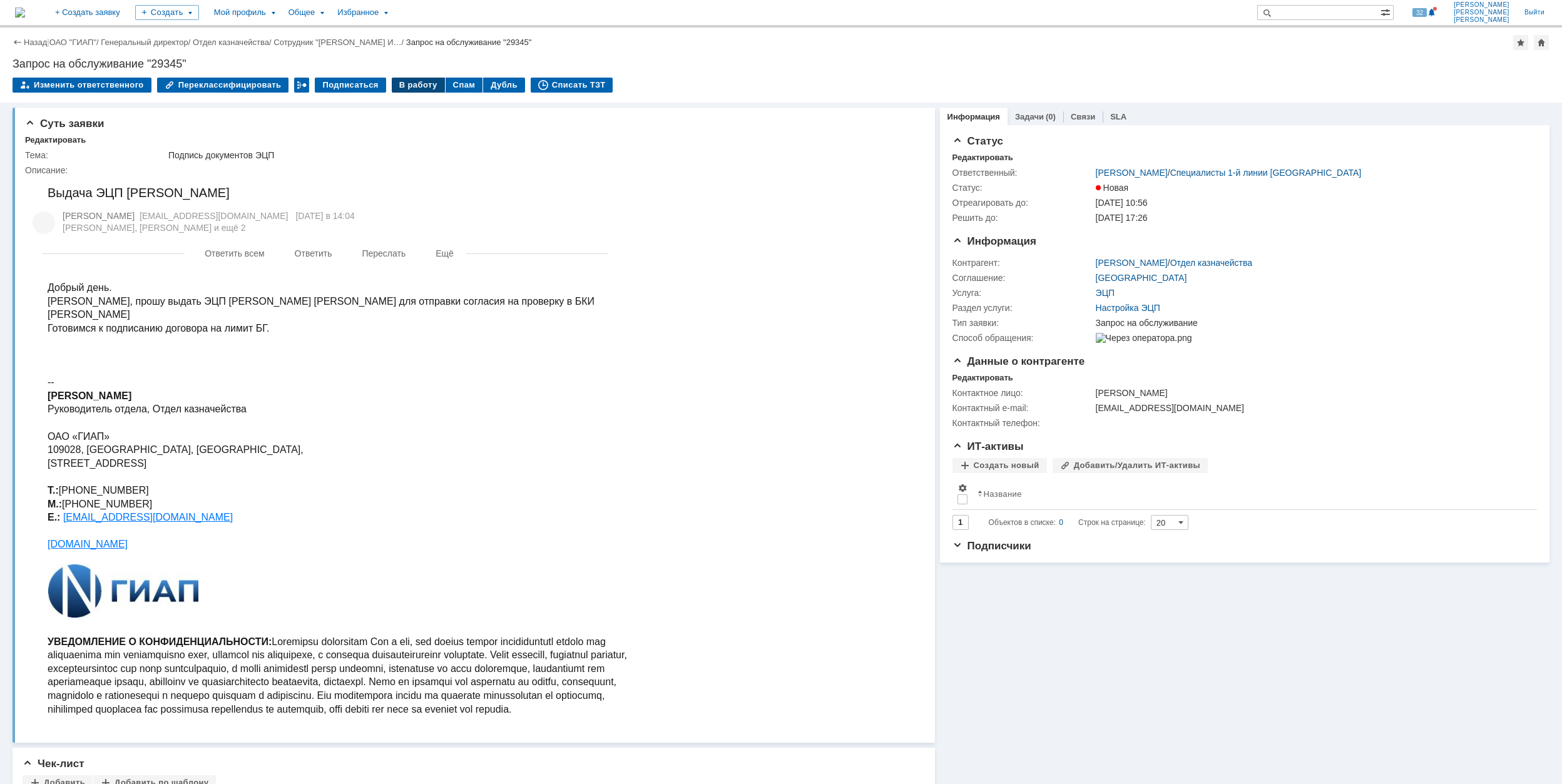
click at [398, 83] on div "В работу" at bounding box center [418, 84] width 53 height 15
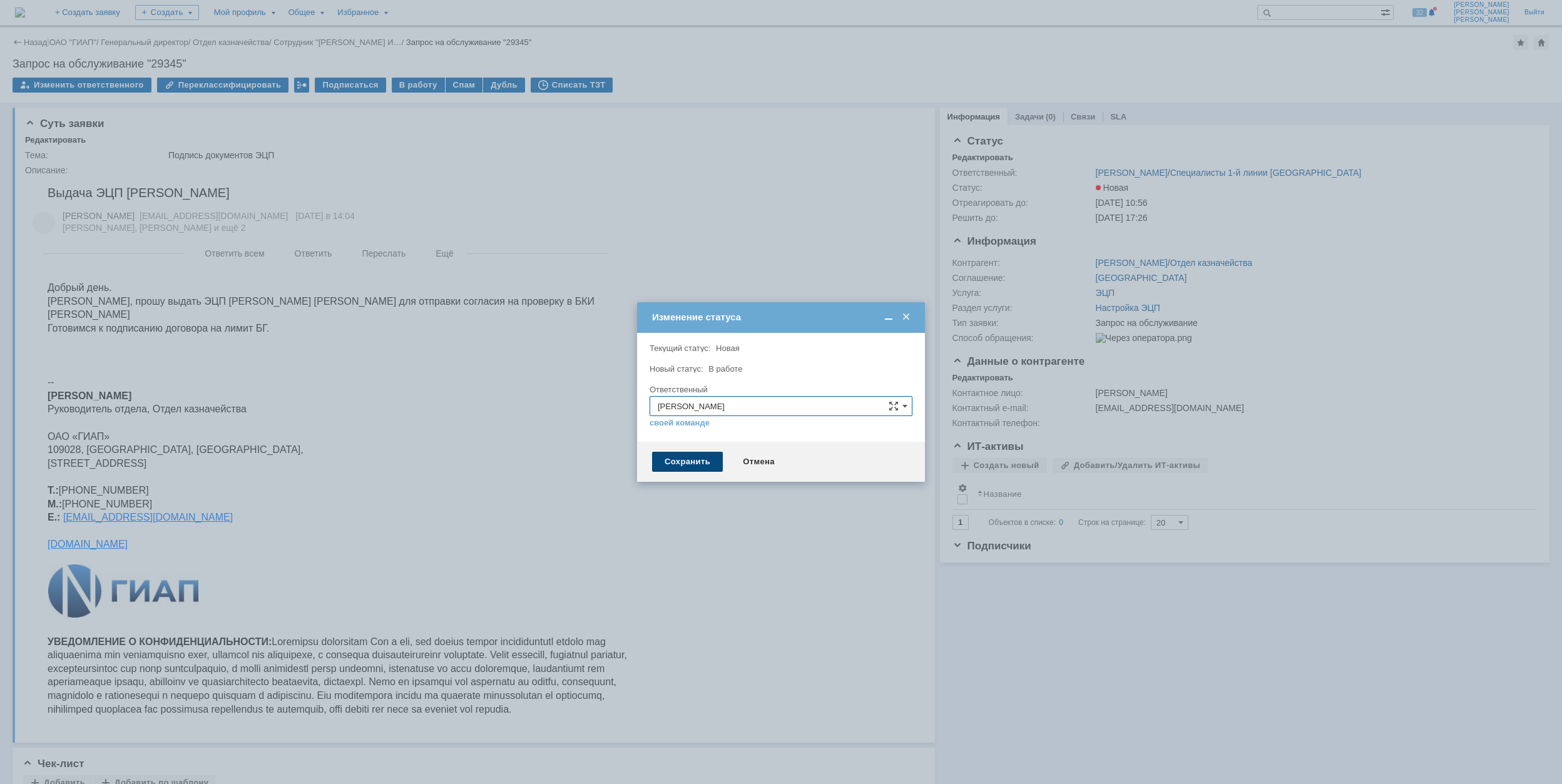
click at [679, 461] on div "Сохранить" at bounding box center [688, 461] width 71 height 20
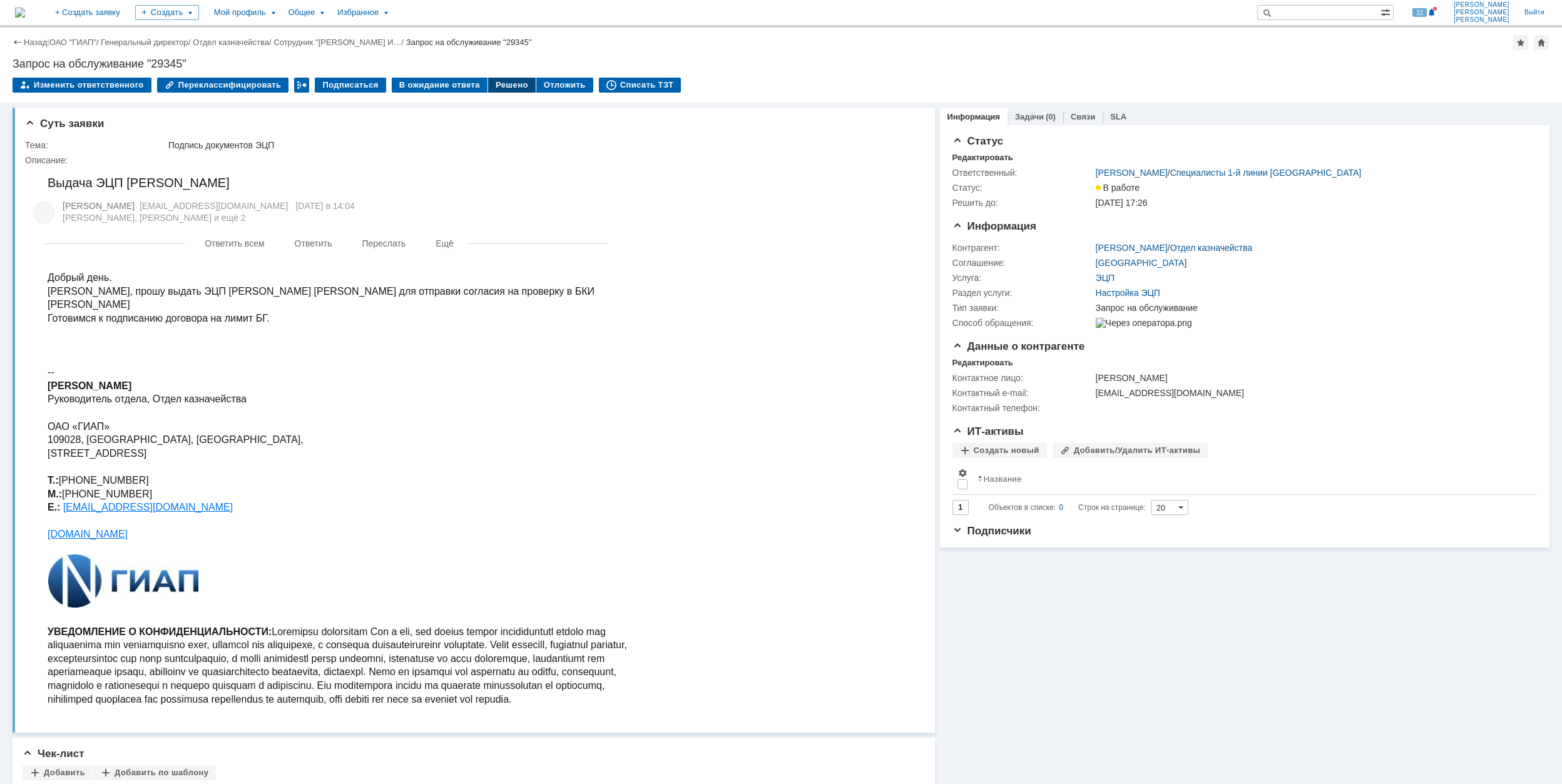
click at [504, 88] on div "Решено" at bounding box center [512, 84] width 47 height 15
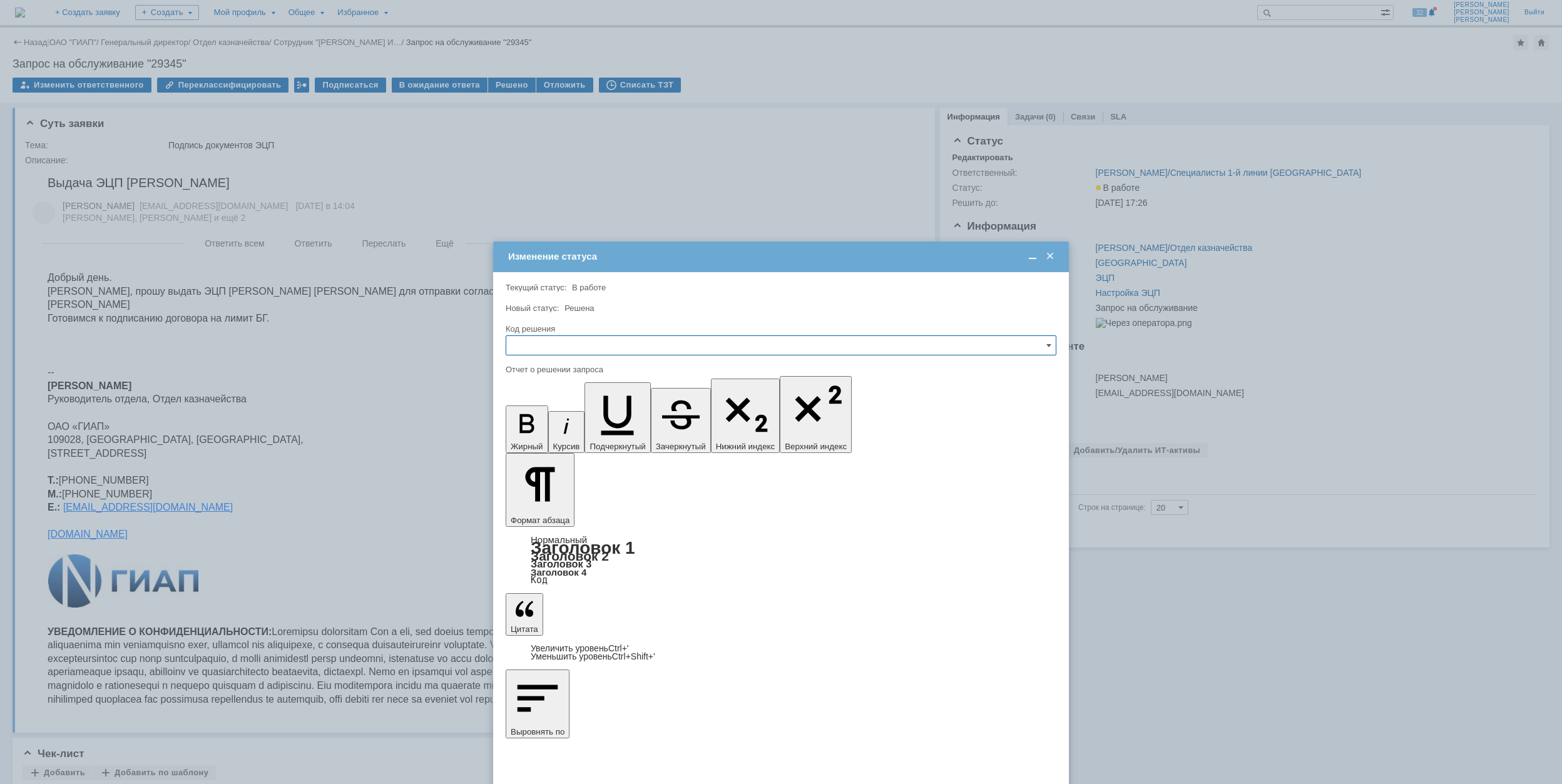
click at [644, 344] on input "text" at bounding box center [780, 345] width 550 height 20
click at [618, 439] on div "Решено" at bounding box center [781, 430] width 550 height 20
type input "Решено"
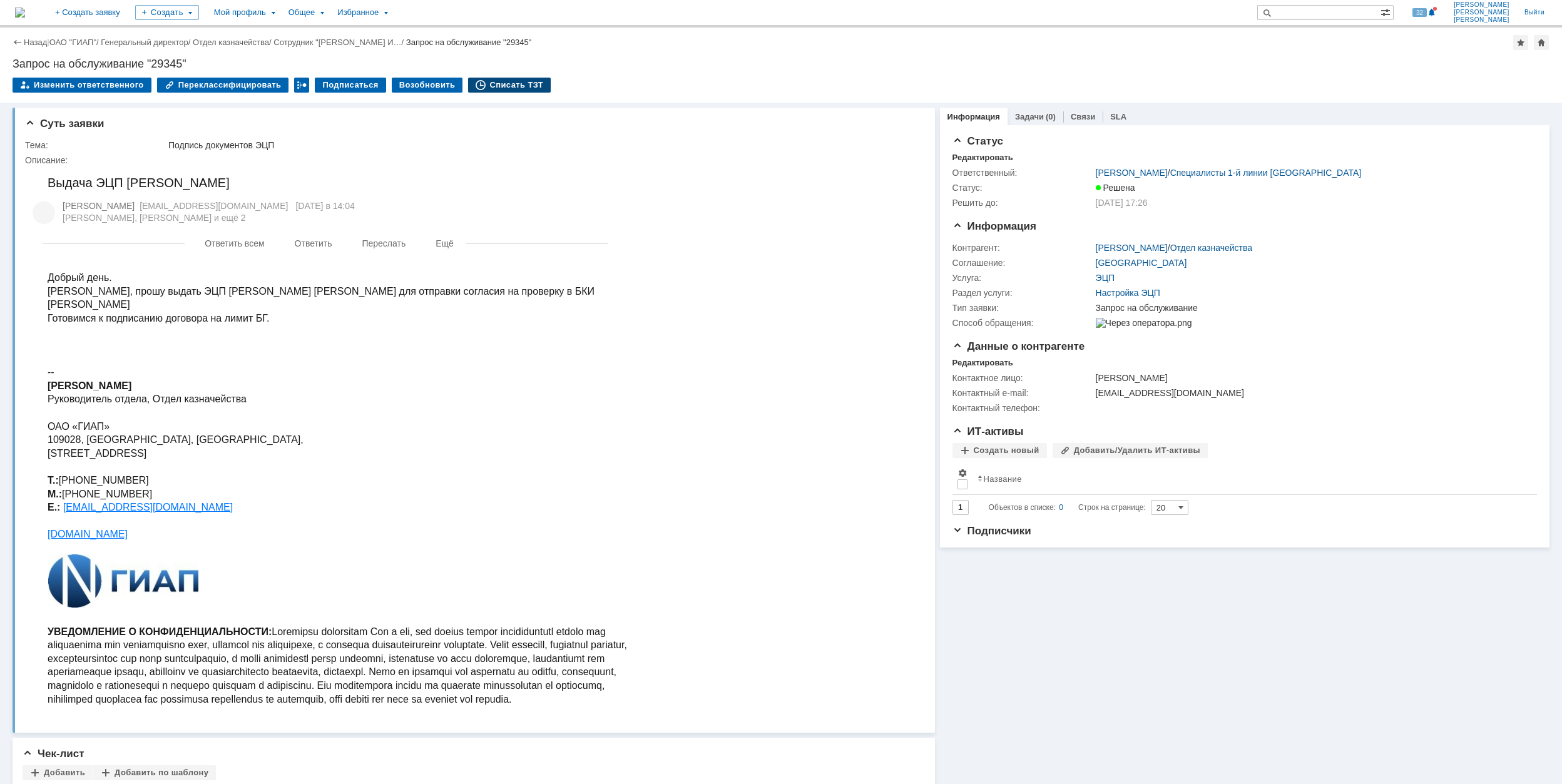
click at [488, 88] on div "Списать ТЗТ" at bounding box center [509, 84] width 83 height 15
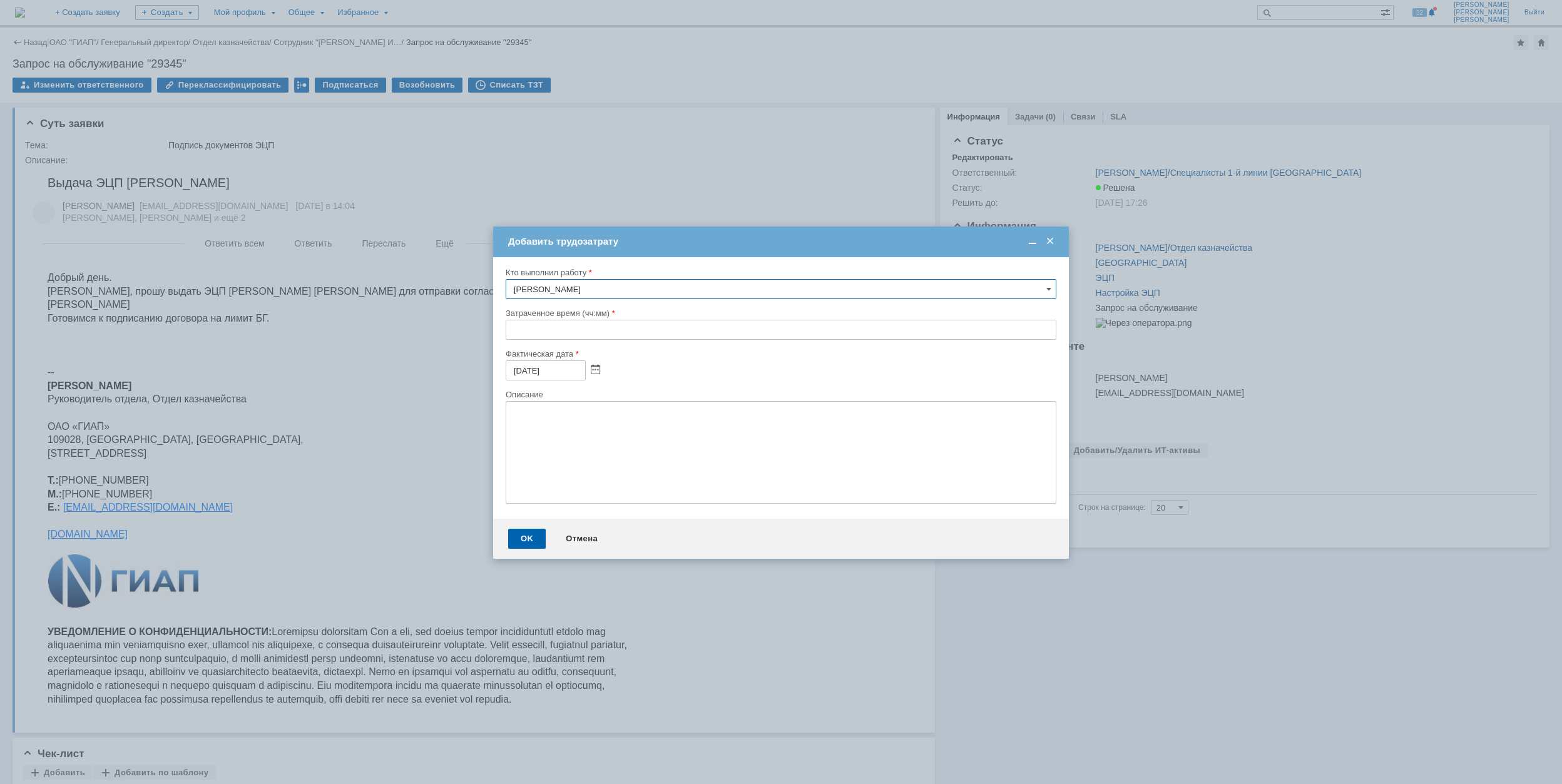
click at [1053, 242] on span at bounding box center [1050, 242] width 13 height 11
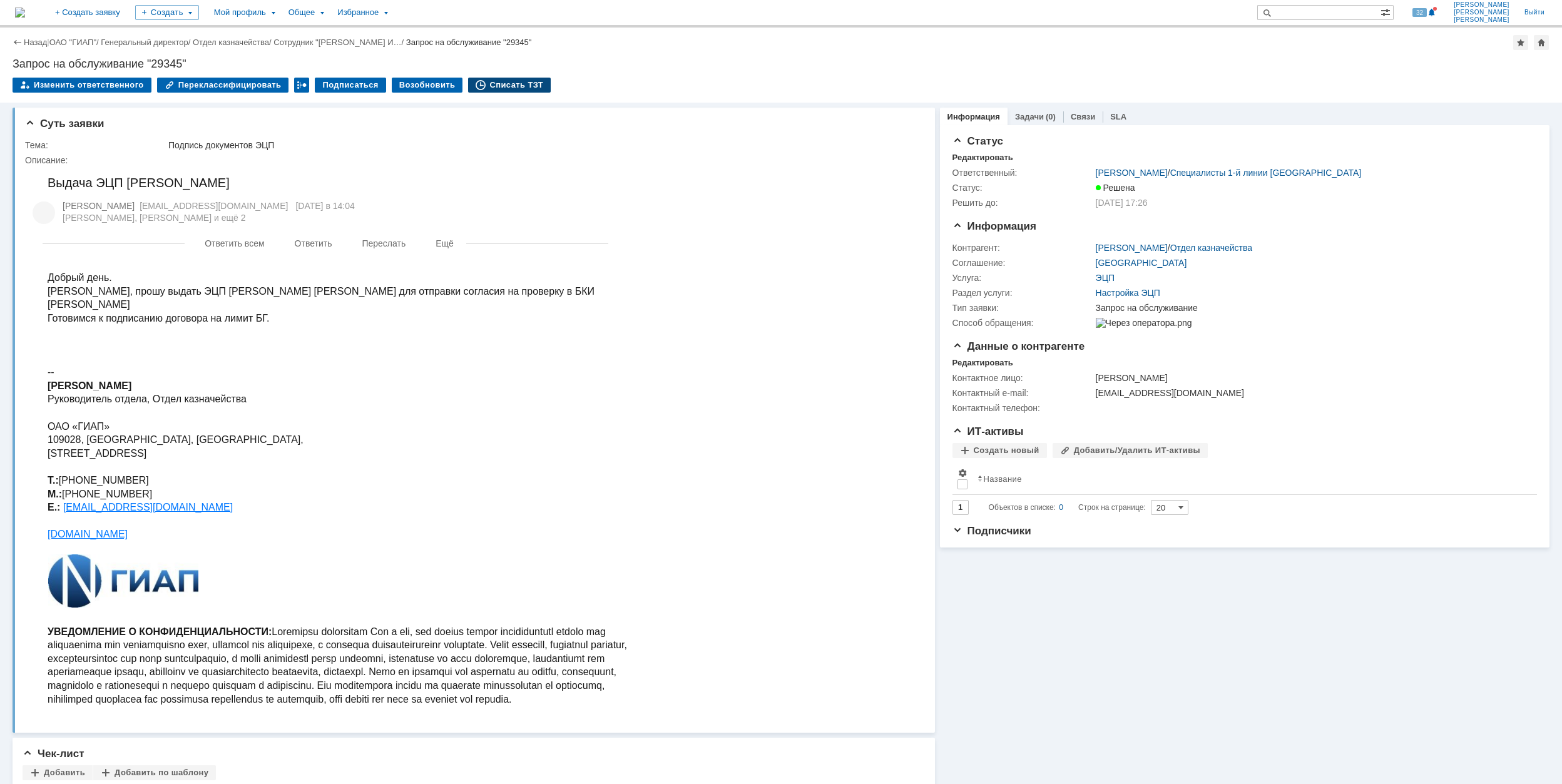
click at [507, 86] on div "Списать ТЗТ" at bounding box center [509, 84] width 83 height 15
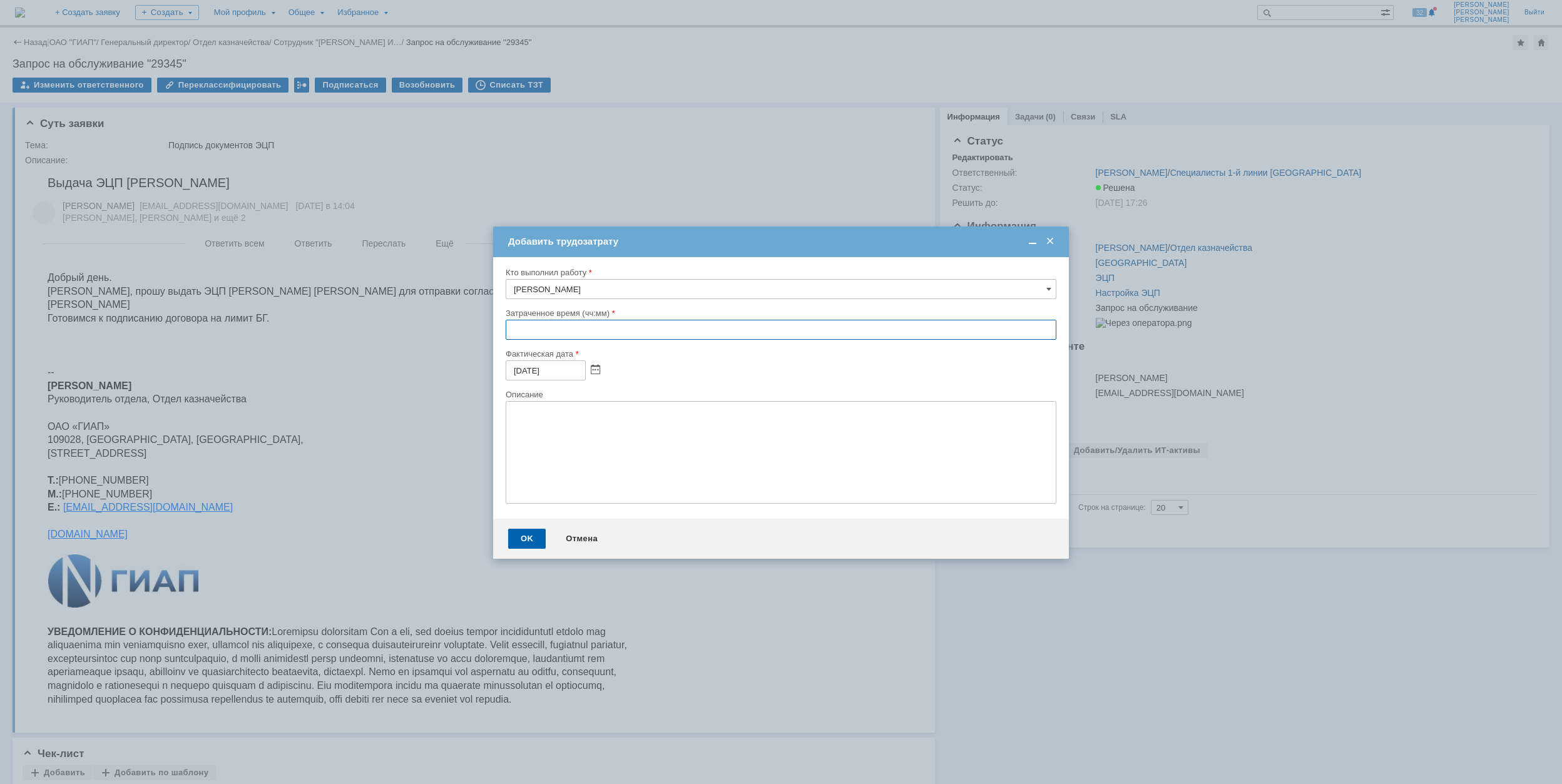
click at [514, 334] on input "text" at bounding box center [780, 329] width 550 height 20
type input "00:30"
click at [529, 542] on div "OK" at bounding box center [527, 538] width 38 height 20
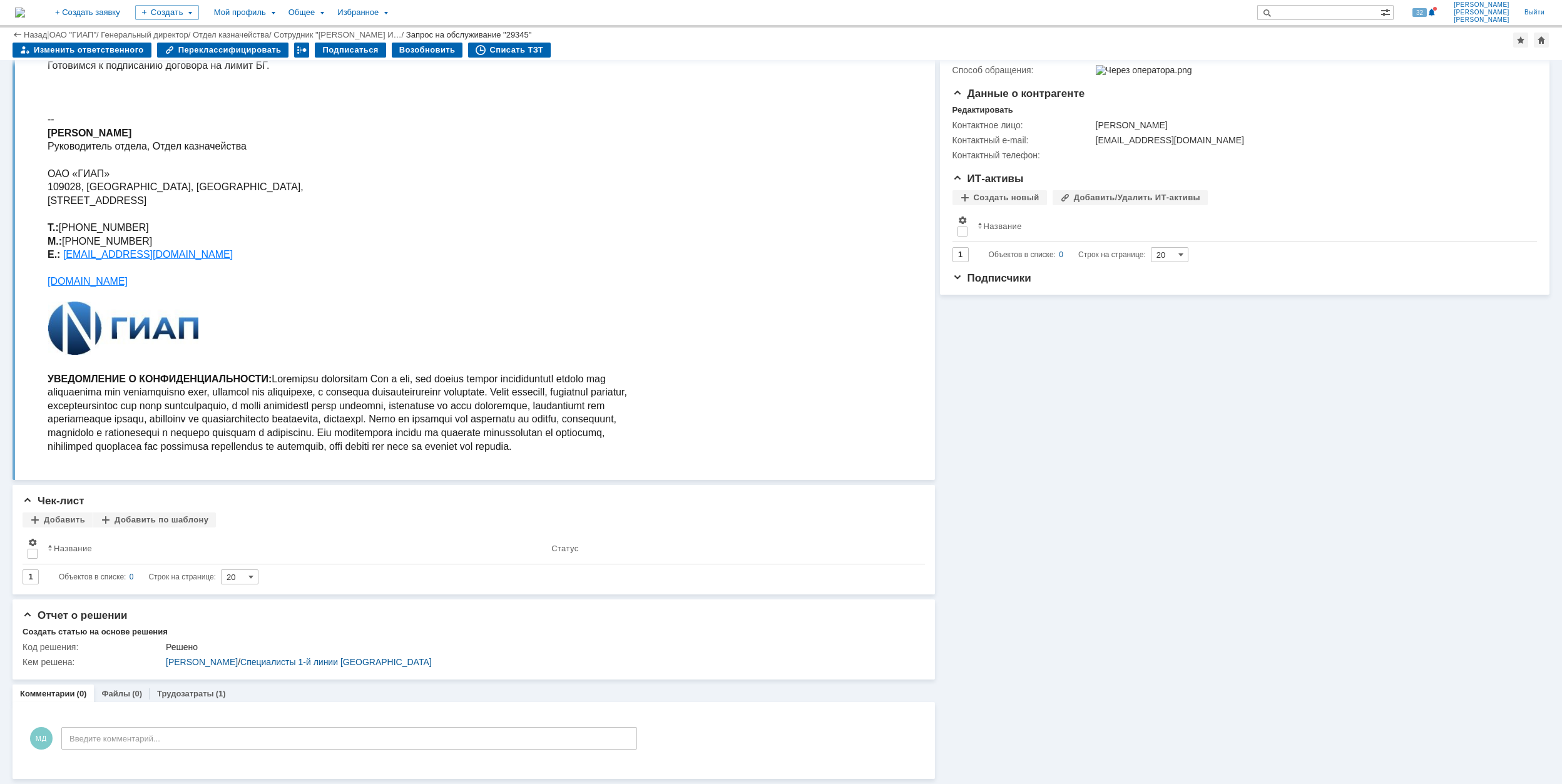
scroll to position [211, 0]
click at [621, 46] on div "Изменить ответственного Переклассифицировать Подписаться Возобновить Списать ТЗТ" at bounding box center [763, 52] width 1500 height 19
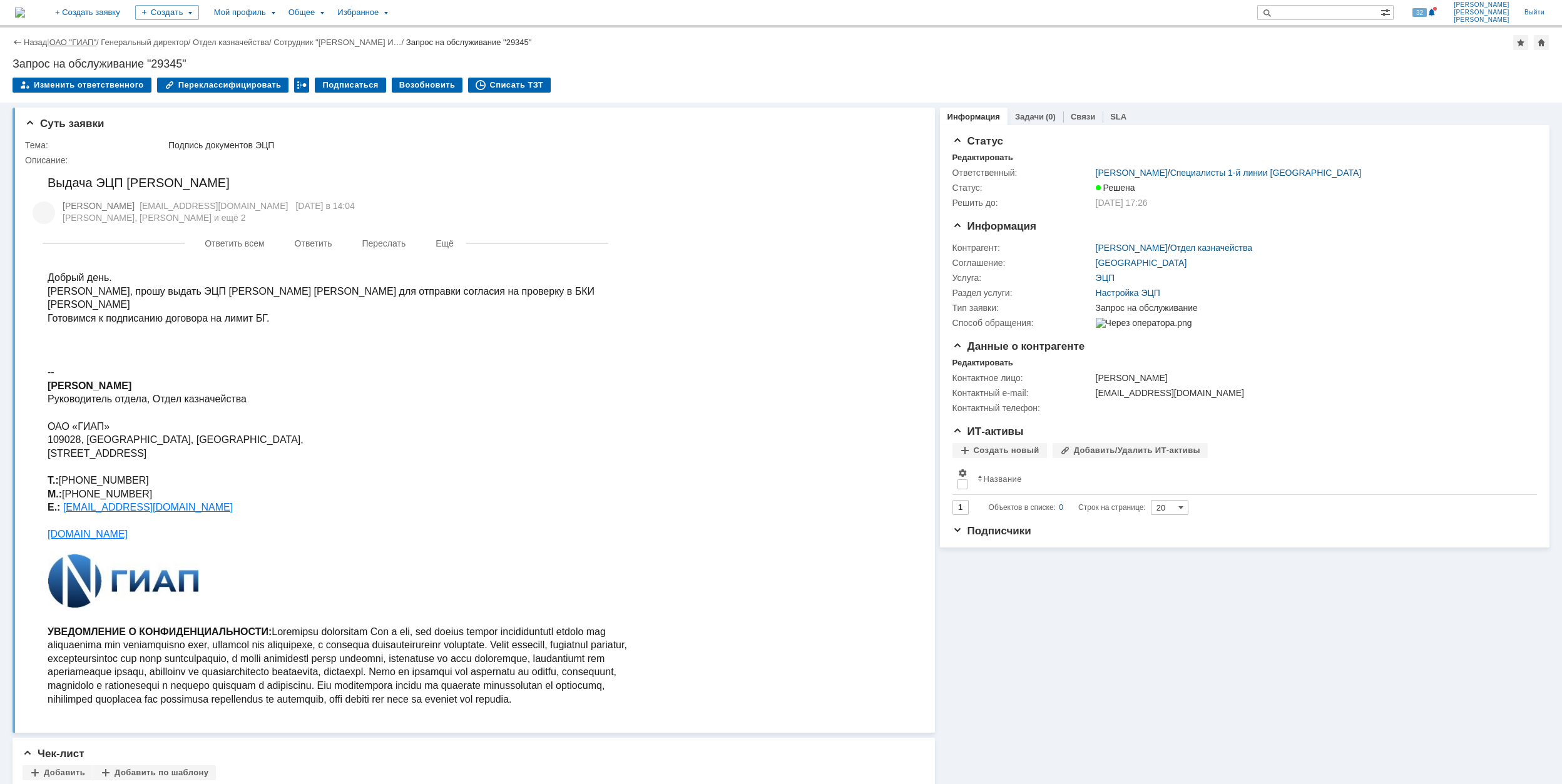
click at [61, 40] on link "ОАО "ГИАП"" at bounding box center [73, 43] width 47 height 9
